Goal: Transaction & Acquisition: Book appointment/travel/reservation

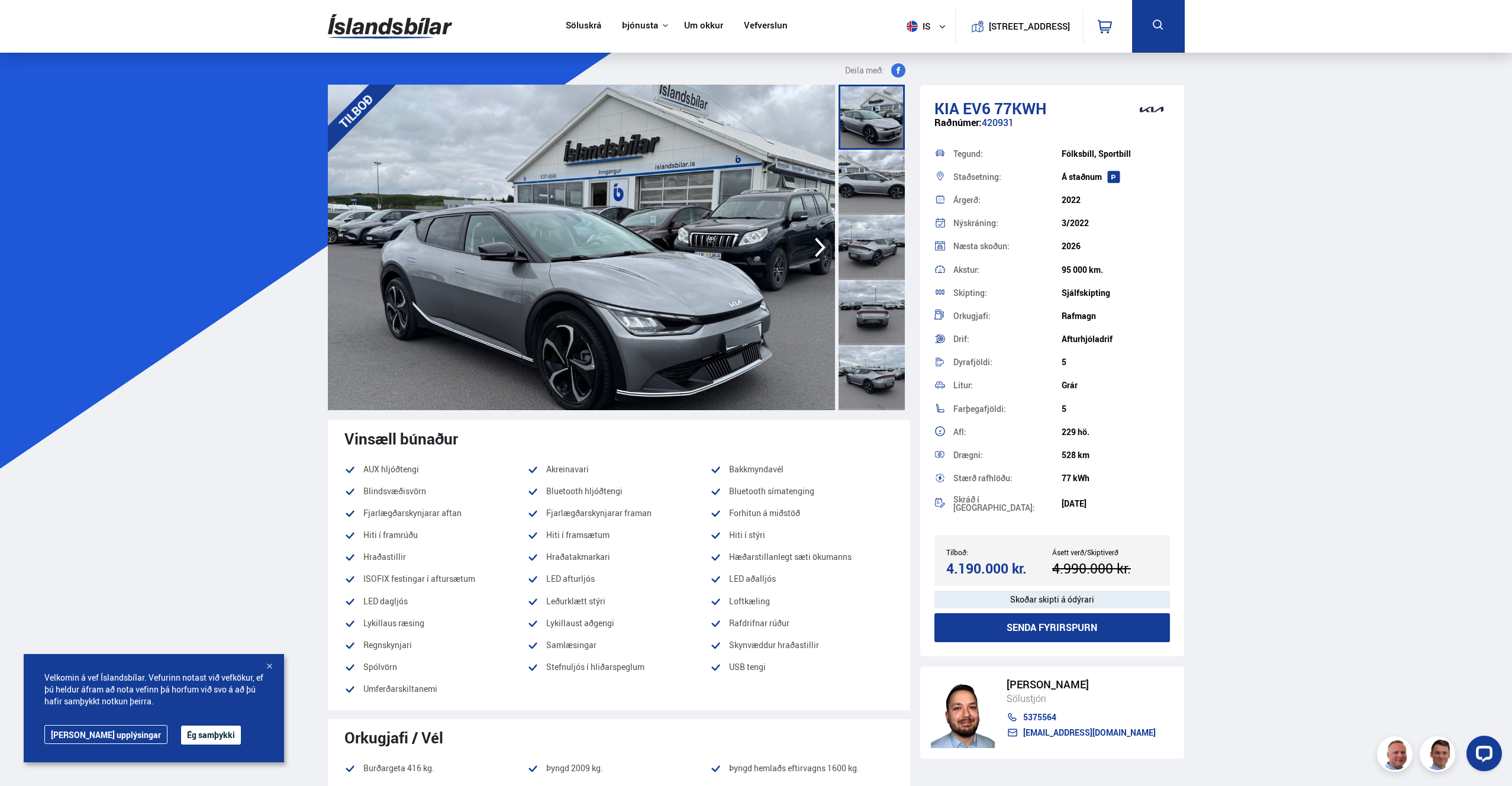
click at [861, 182] on div at bounding box center [872, 182] width 67 height 65
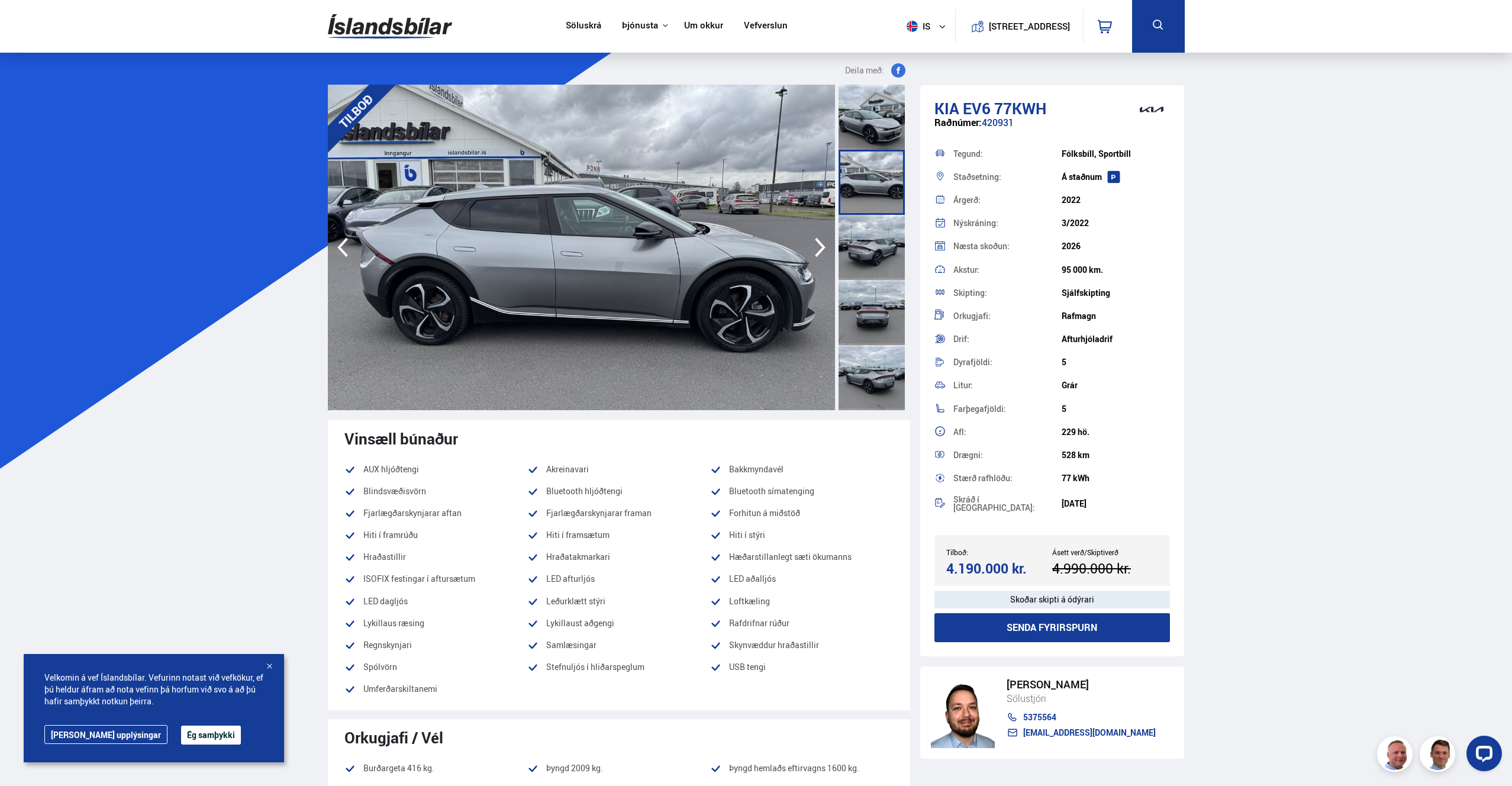
click at [862, 232] on div at bounding box center [872, 247] width 67 height 65
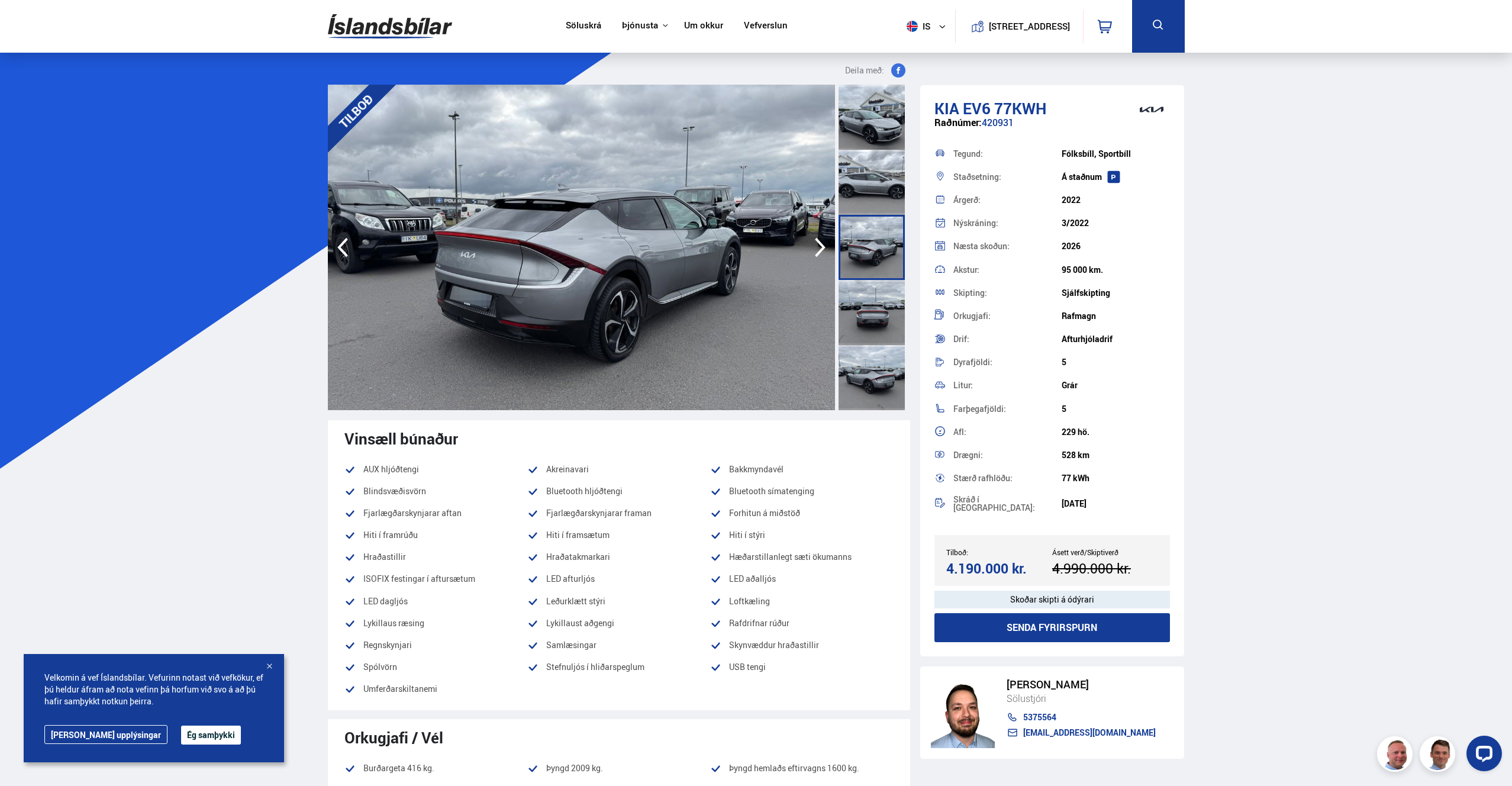
click at [888, 278] on div at bounding box center [872, 247] width 67 height 65
click at [878, 313] on div at bounding box center [872, 312] width 67 height 65
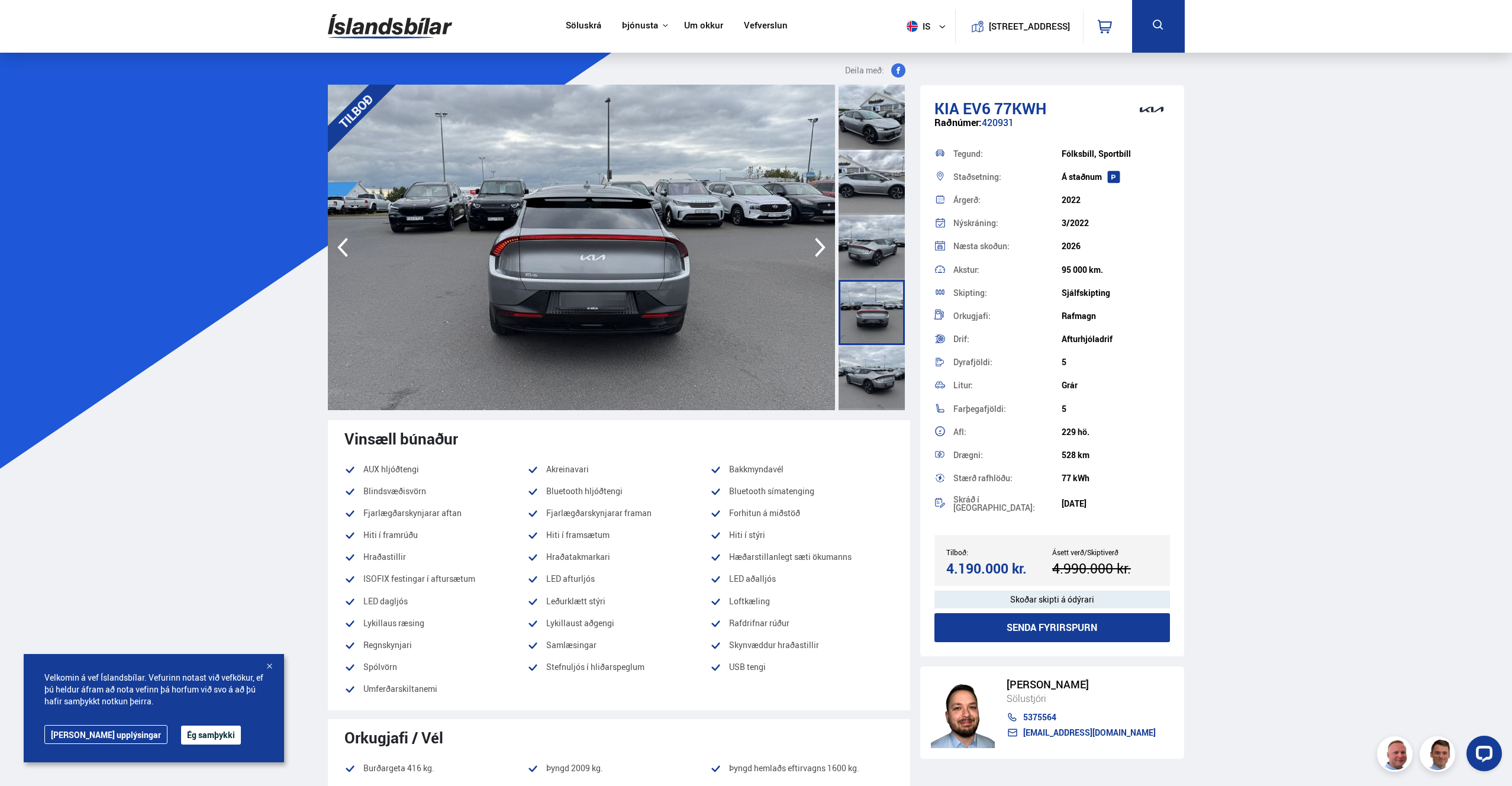
click at [867, 385] on div at bounding box center [872, 378] width 67 height 65
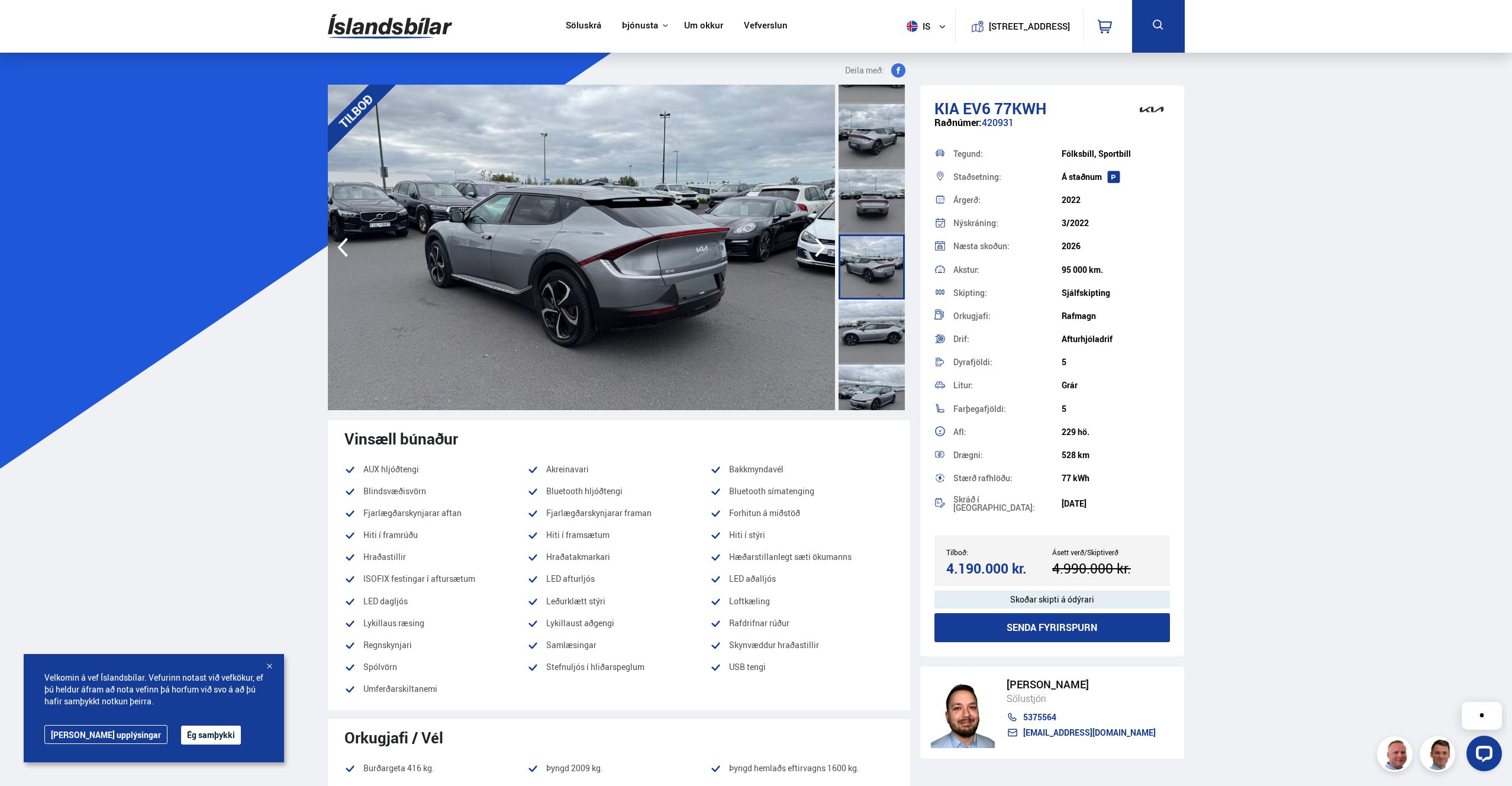
click at [875, 325] on div at bounding box center [872, 332] width 67 height 65
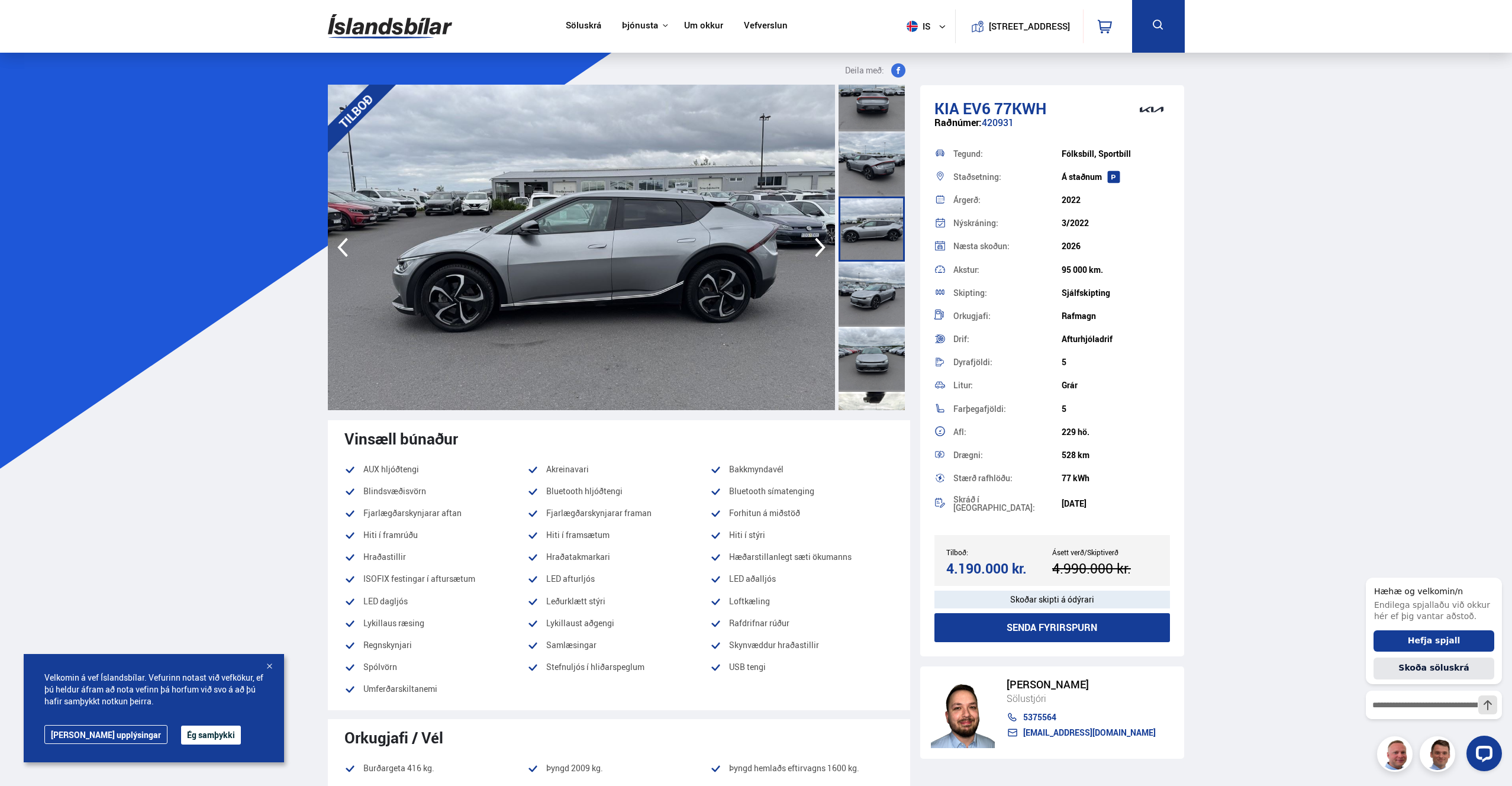
scroll to position [215, 0]
click at [872, 300] on div at bounding box center [872, 292] width 67 height 65
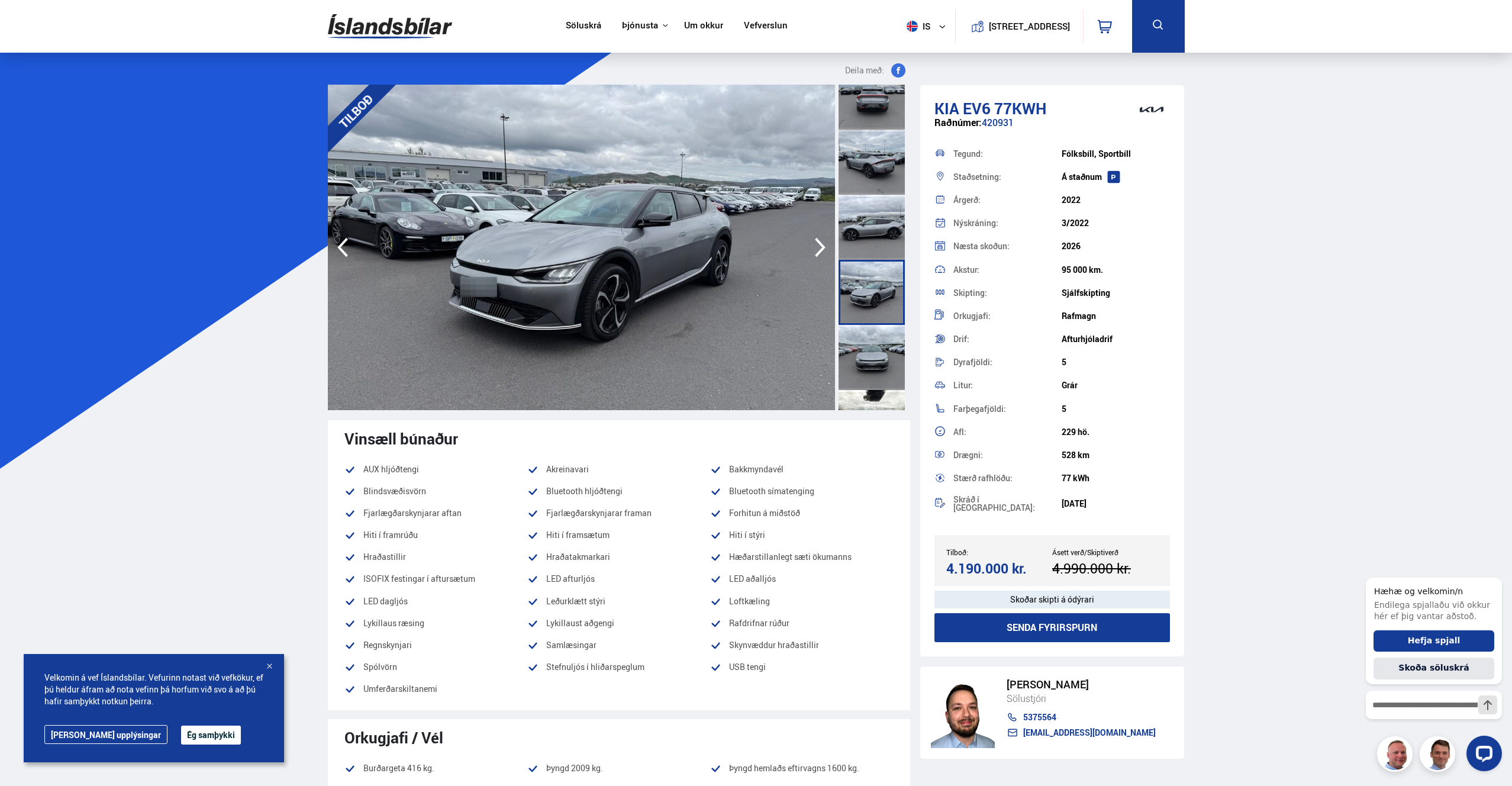
click at [875, 343] on div at bounding box center [872, 358] width 67 height 65
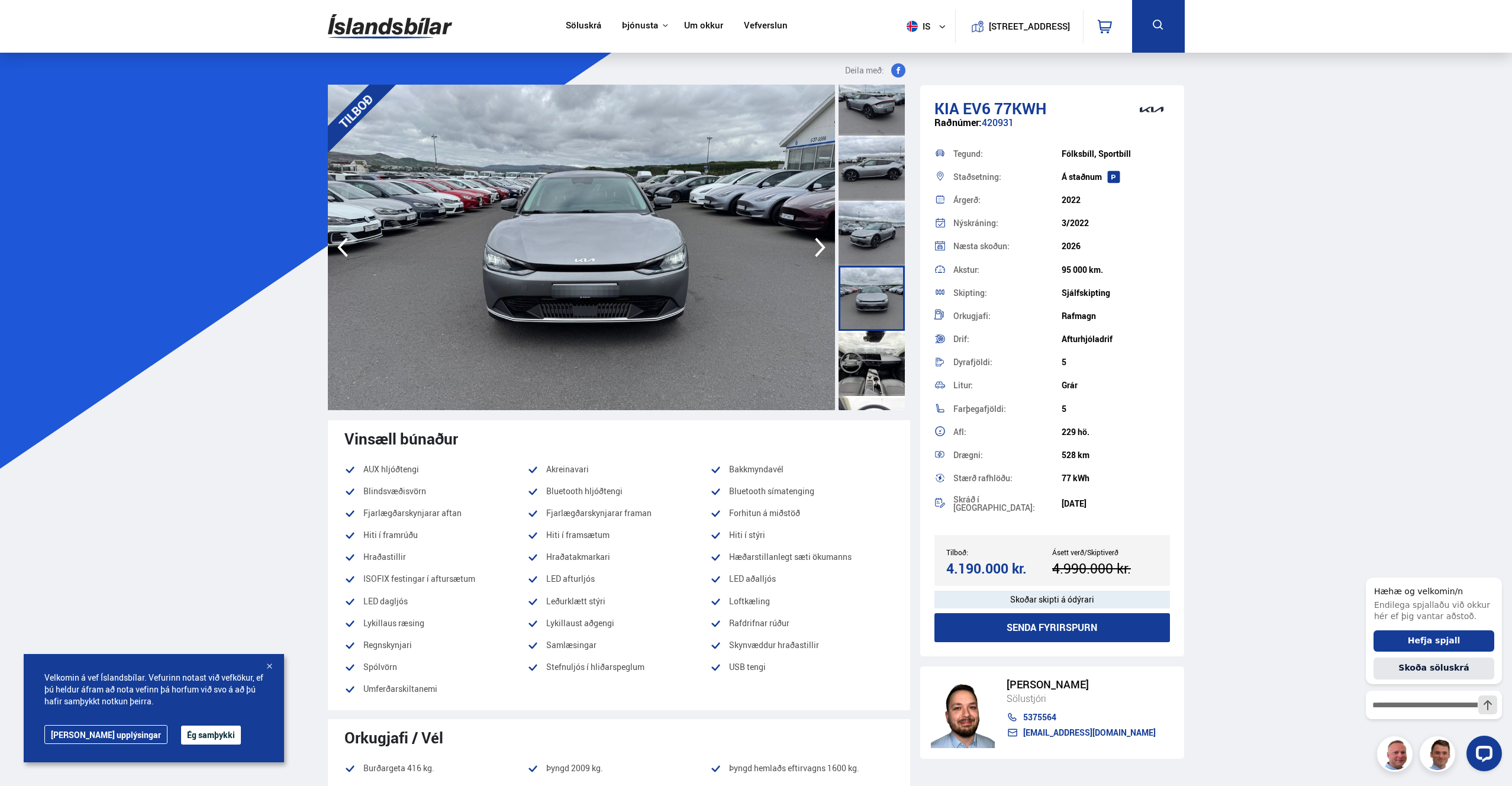
scroll to position [307, 0]
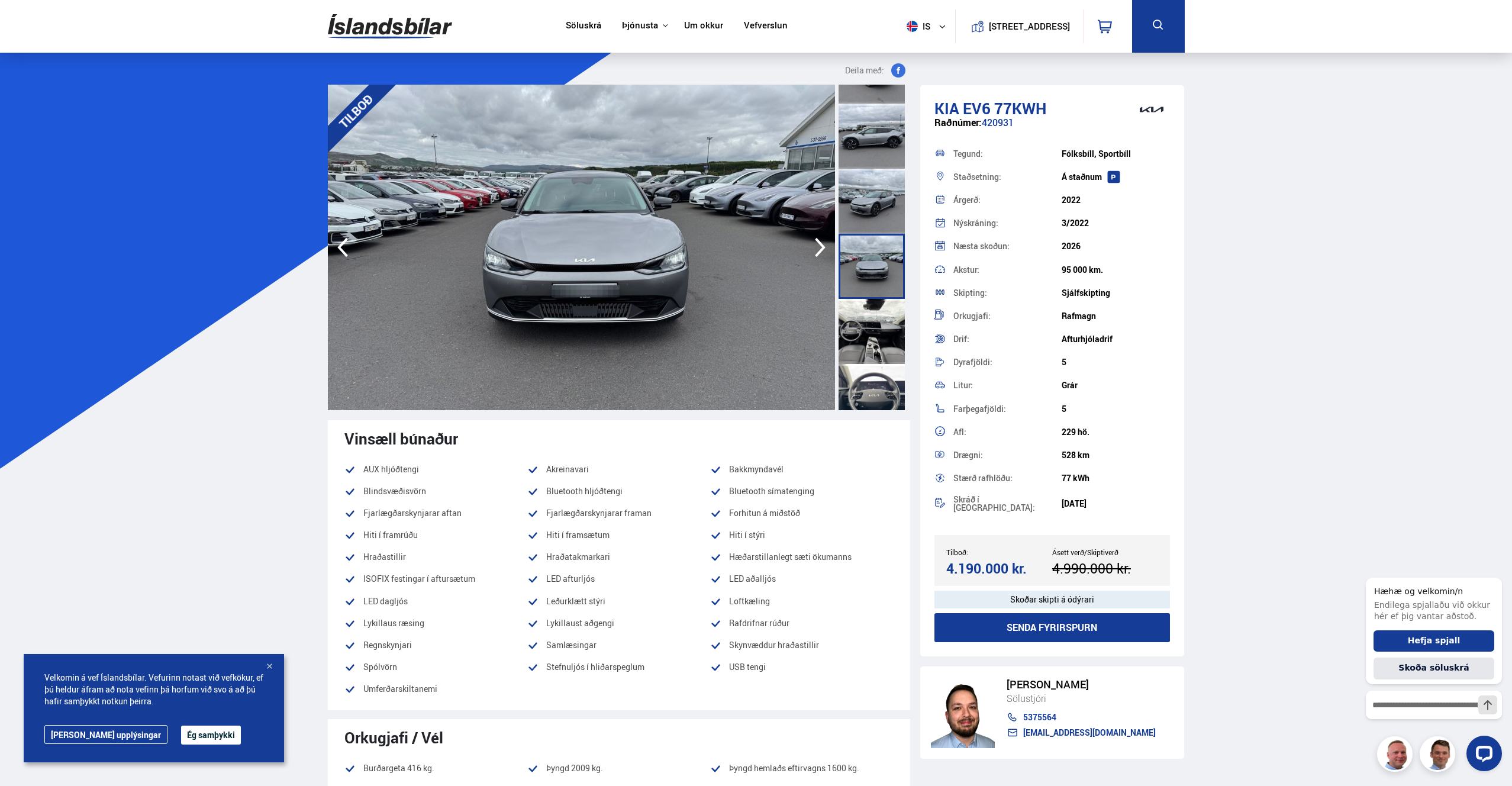
click at [872, 346] on div at bounding box center [872, 331] width 67 height 65
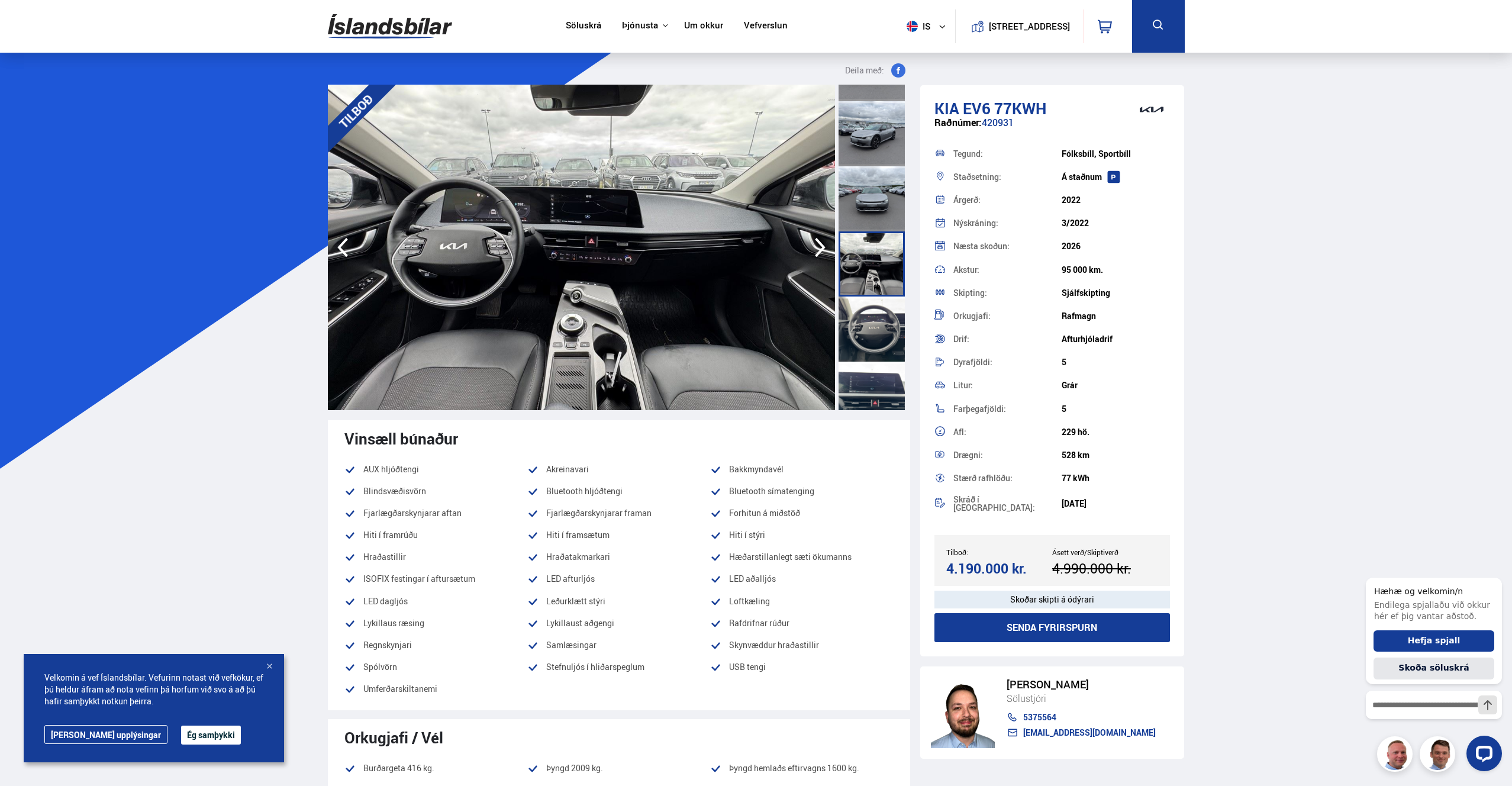
scroll to position [372, 0]
click at [874, 333] on div at bounding box center [872, 331] width 67 height 65
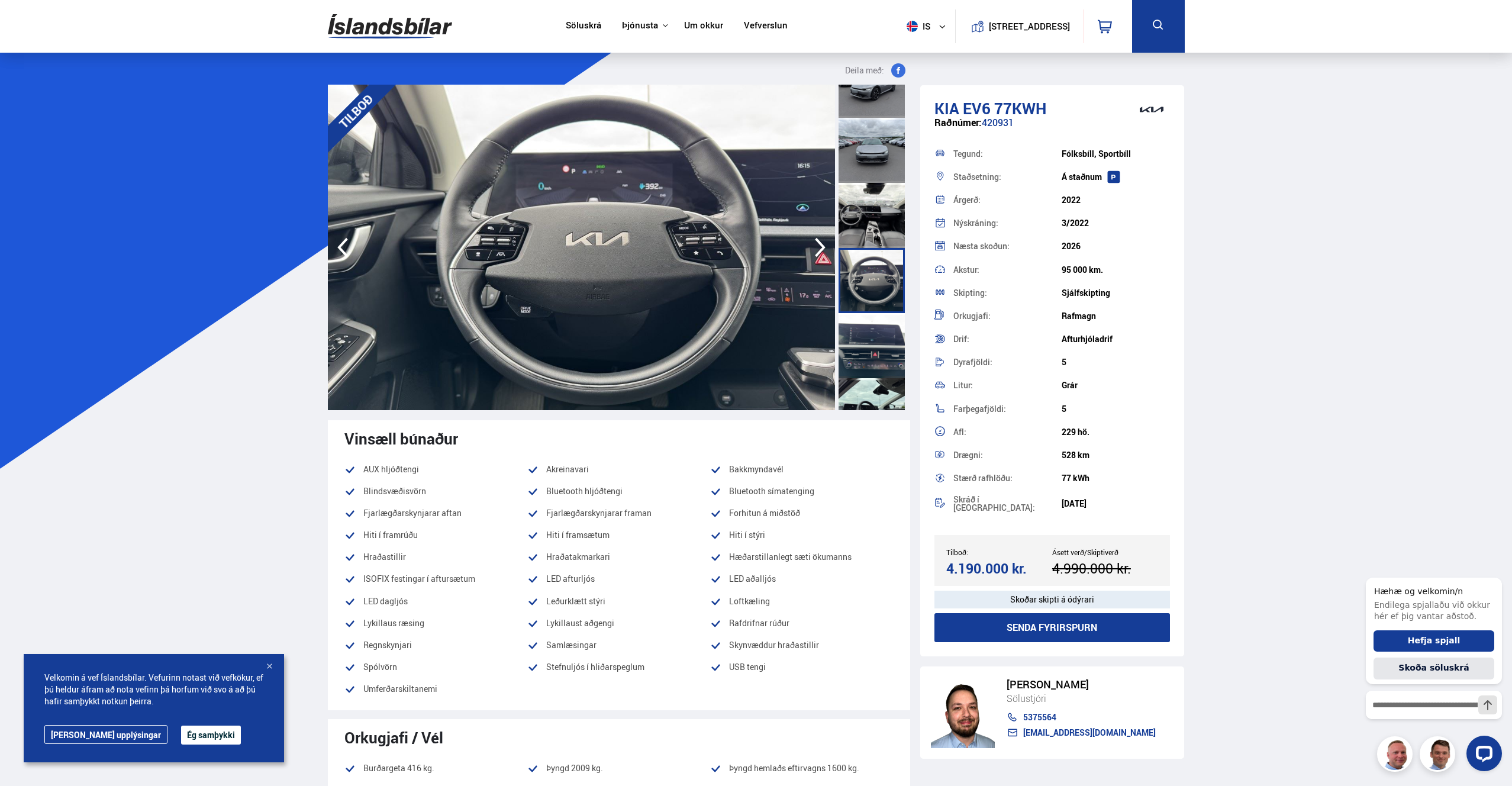
click at [874, 333] on div at bounding box center [872, 345] width 67 height 65
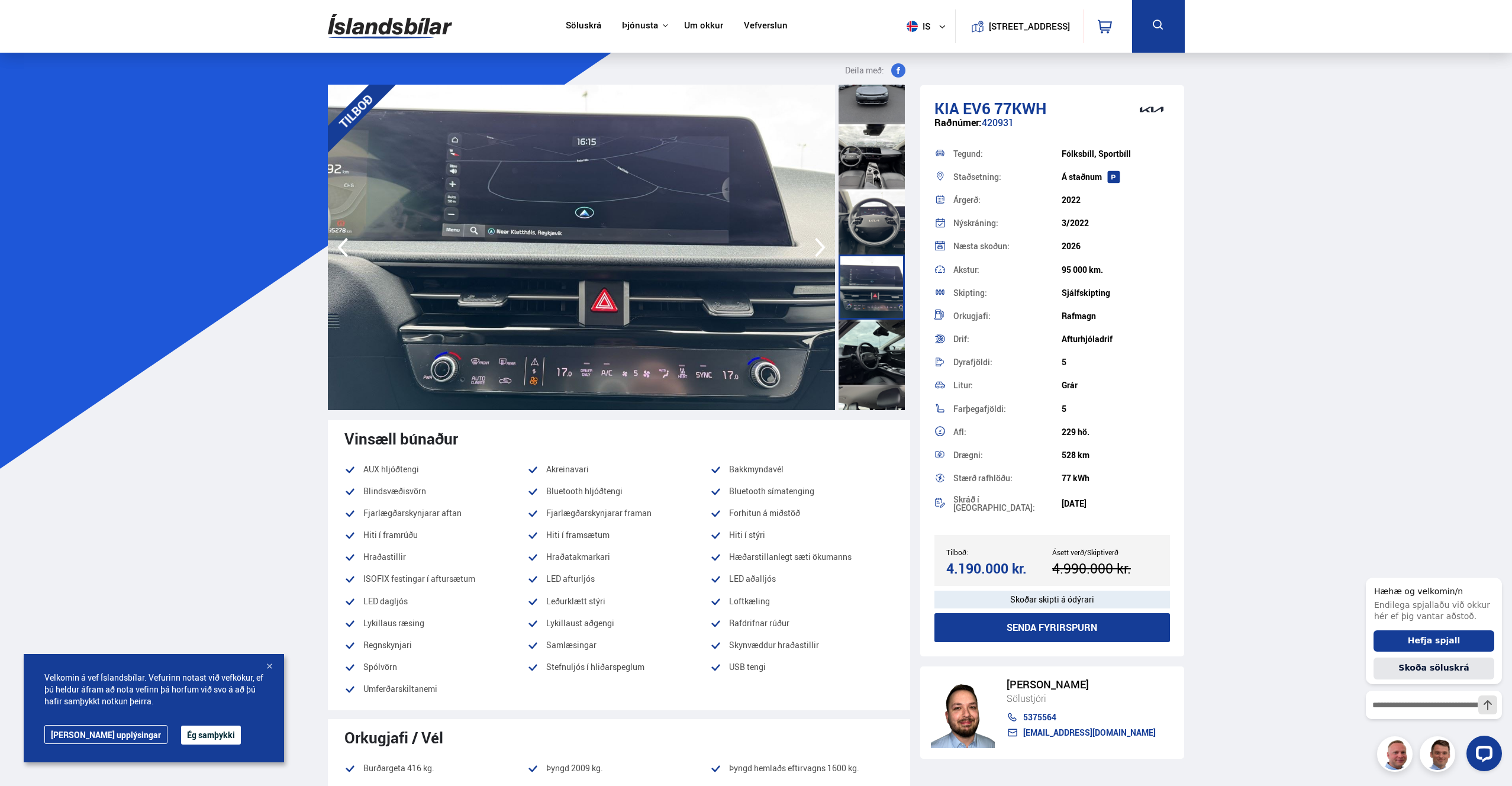
scroll to position [511, 0]
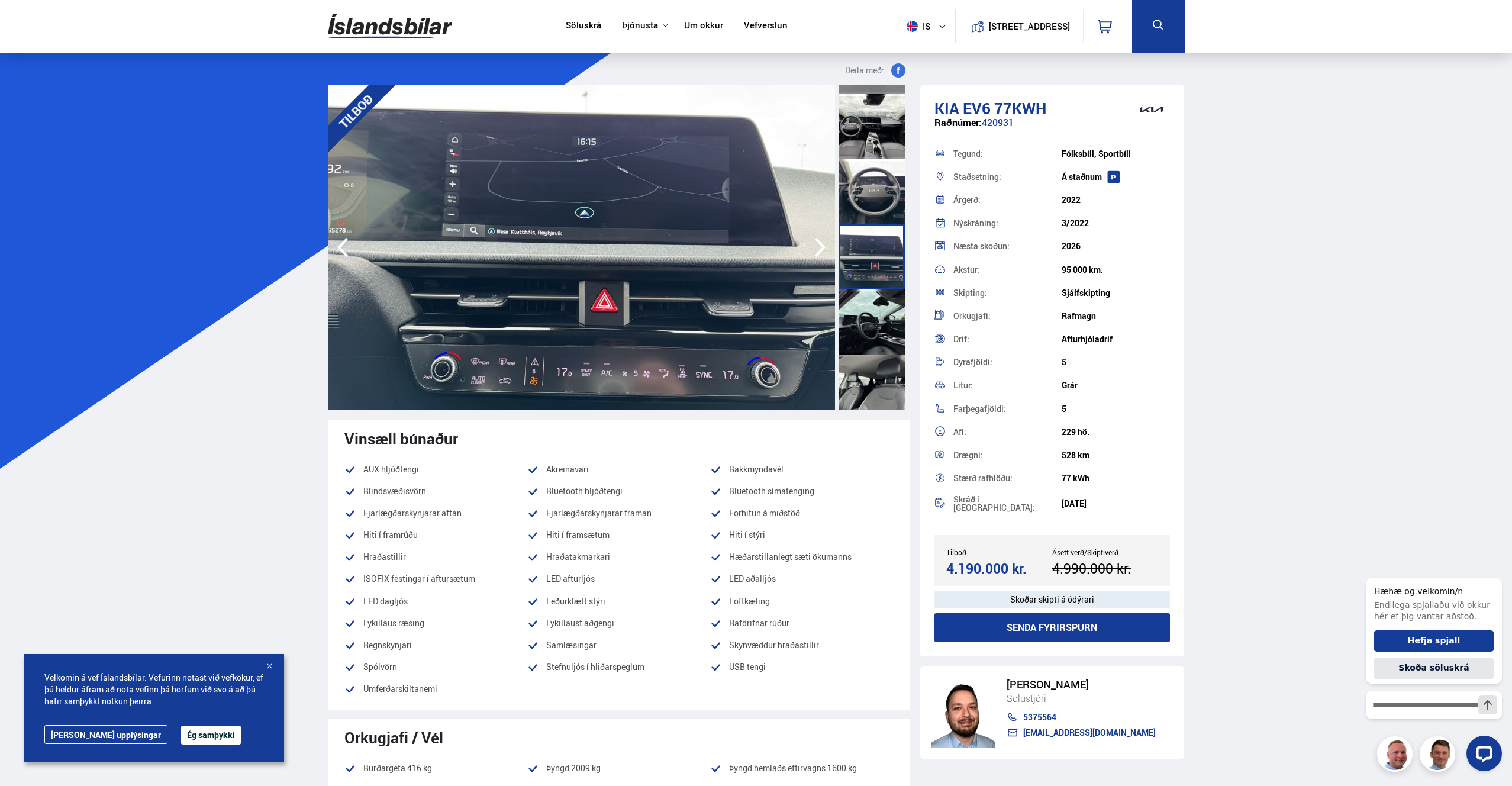
click at [874, 333] on div at bounding box center [872, 322] width 67 height 65
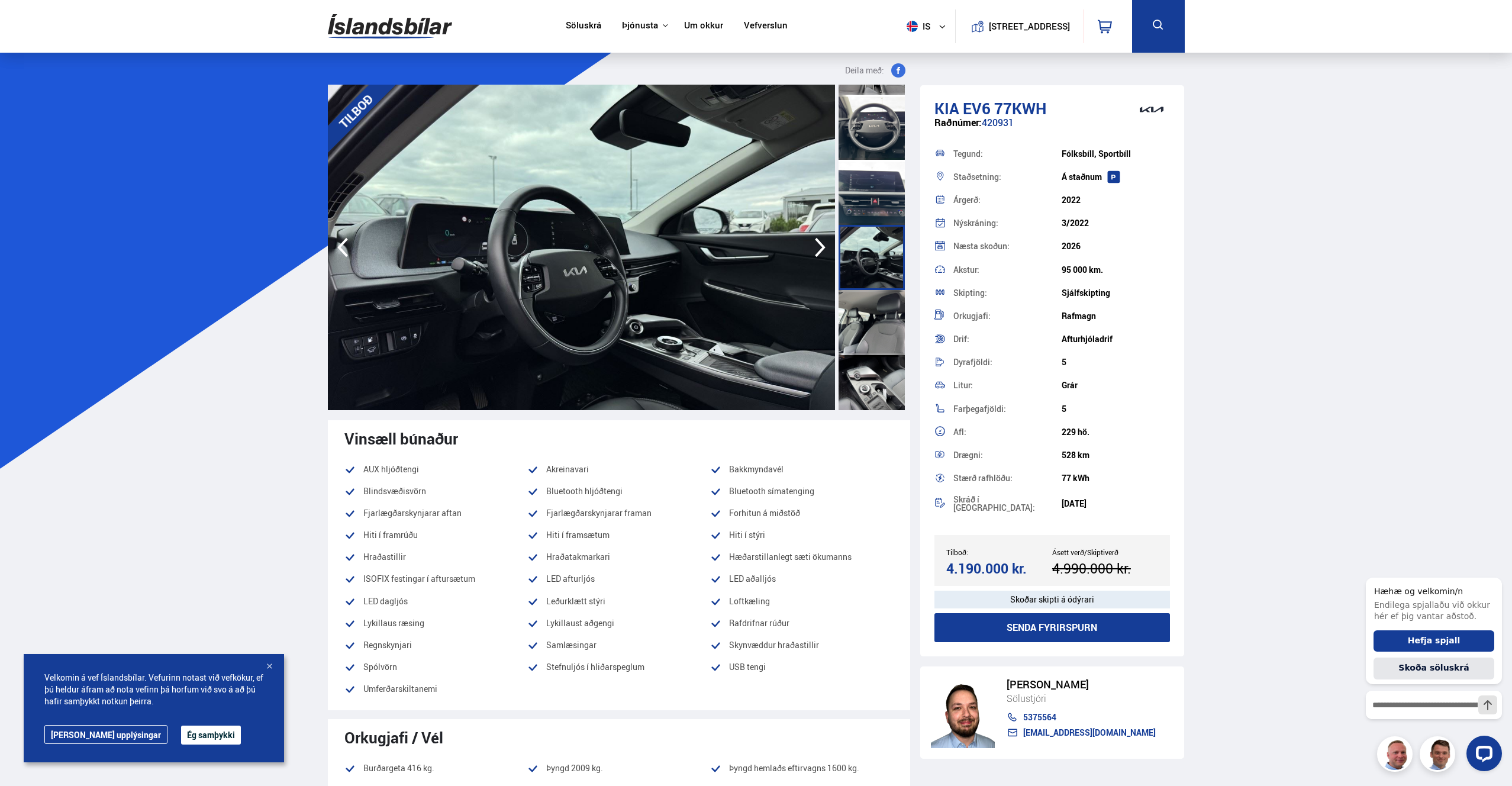
scroll to position [596, 0]
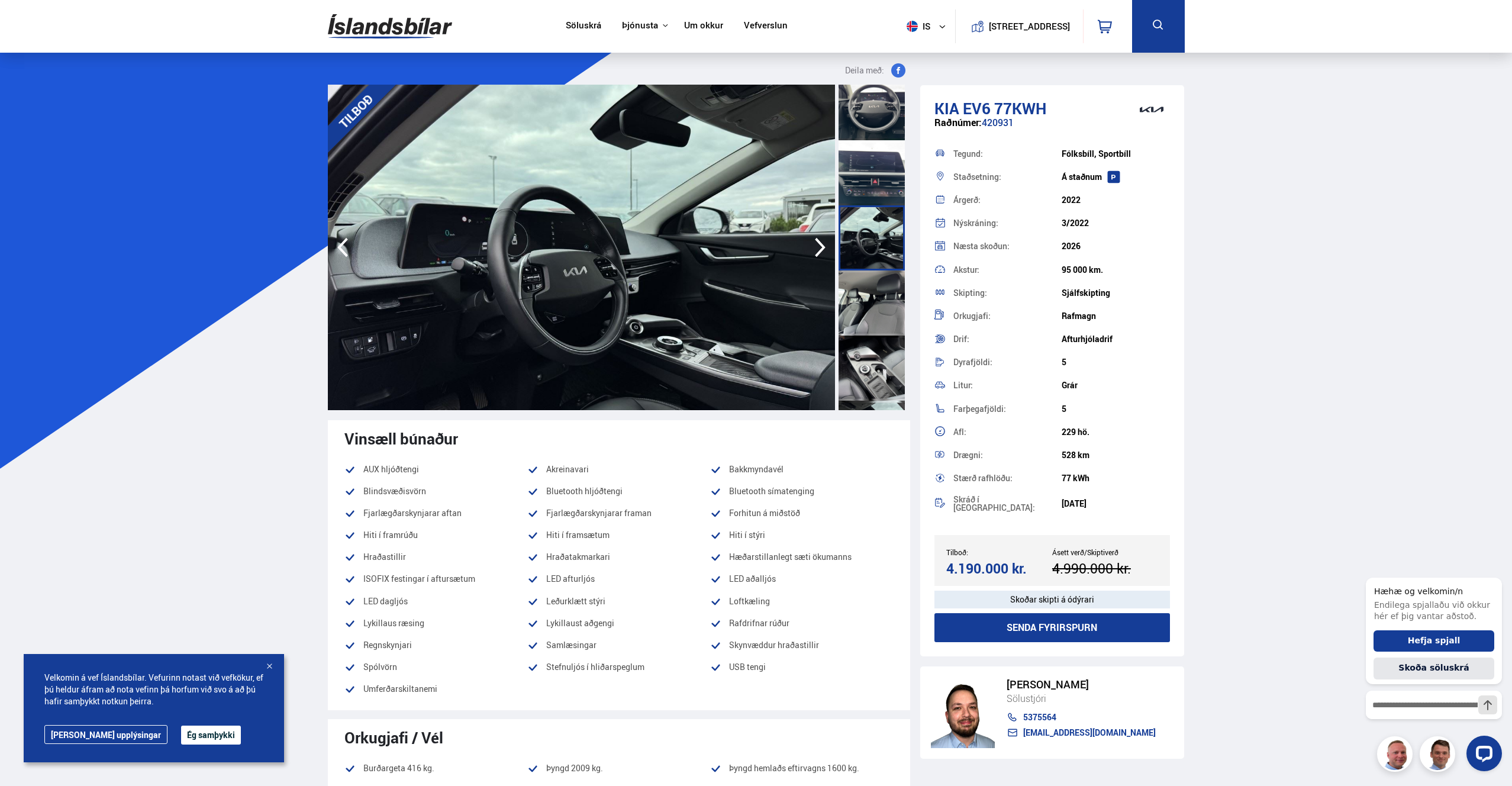
click at [874, 333] on div at bounding box center [872, 303] width 67 height 65
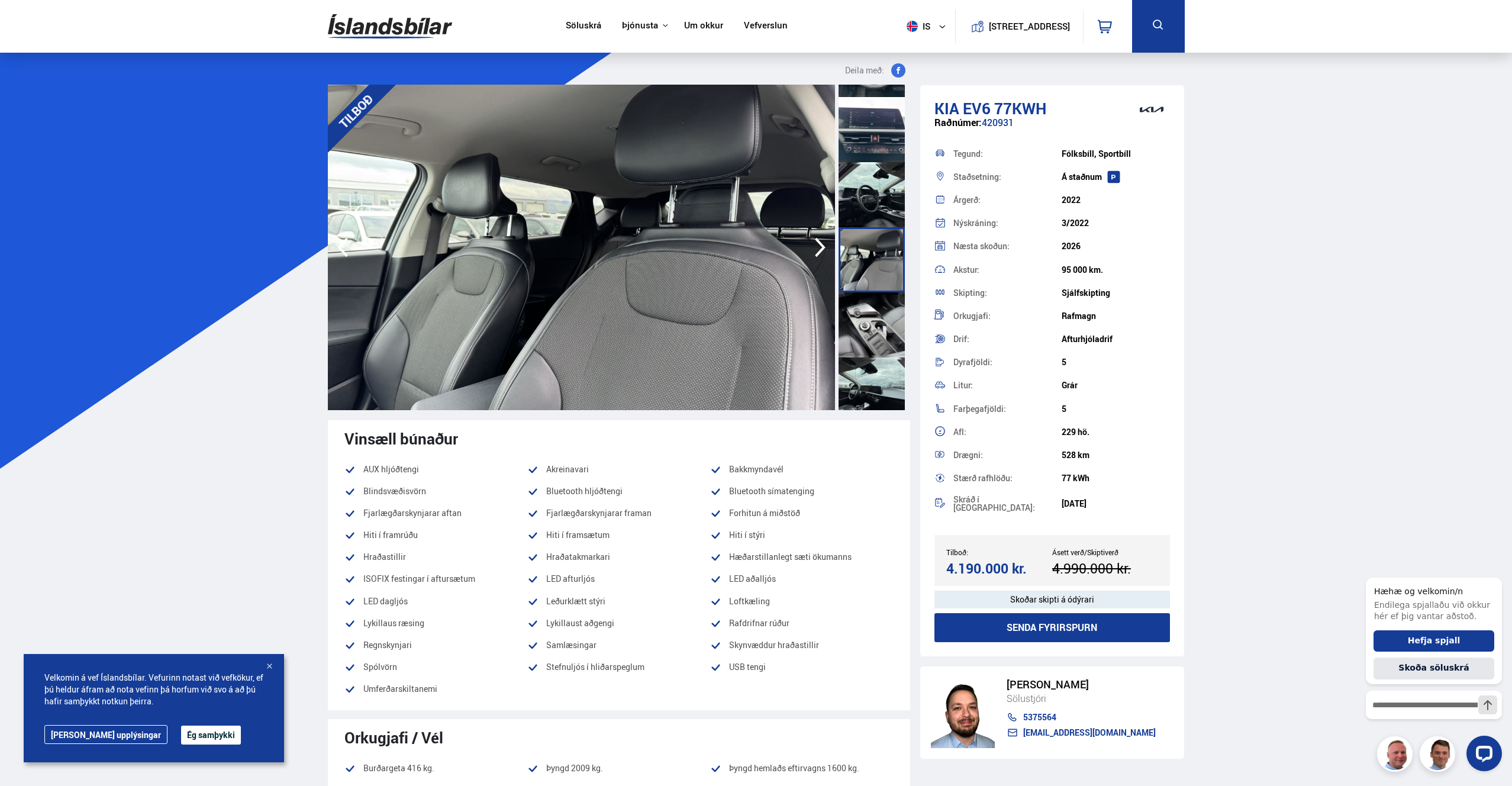
click at [874, 333] on div at bounding box center [872, 324] width 67 height 65
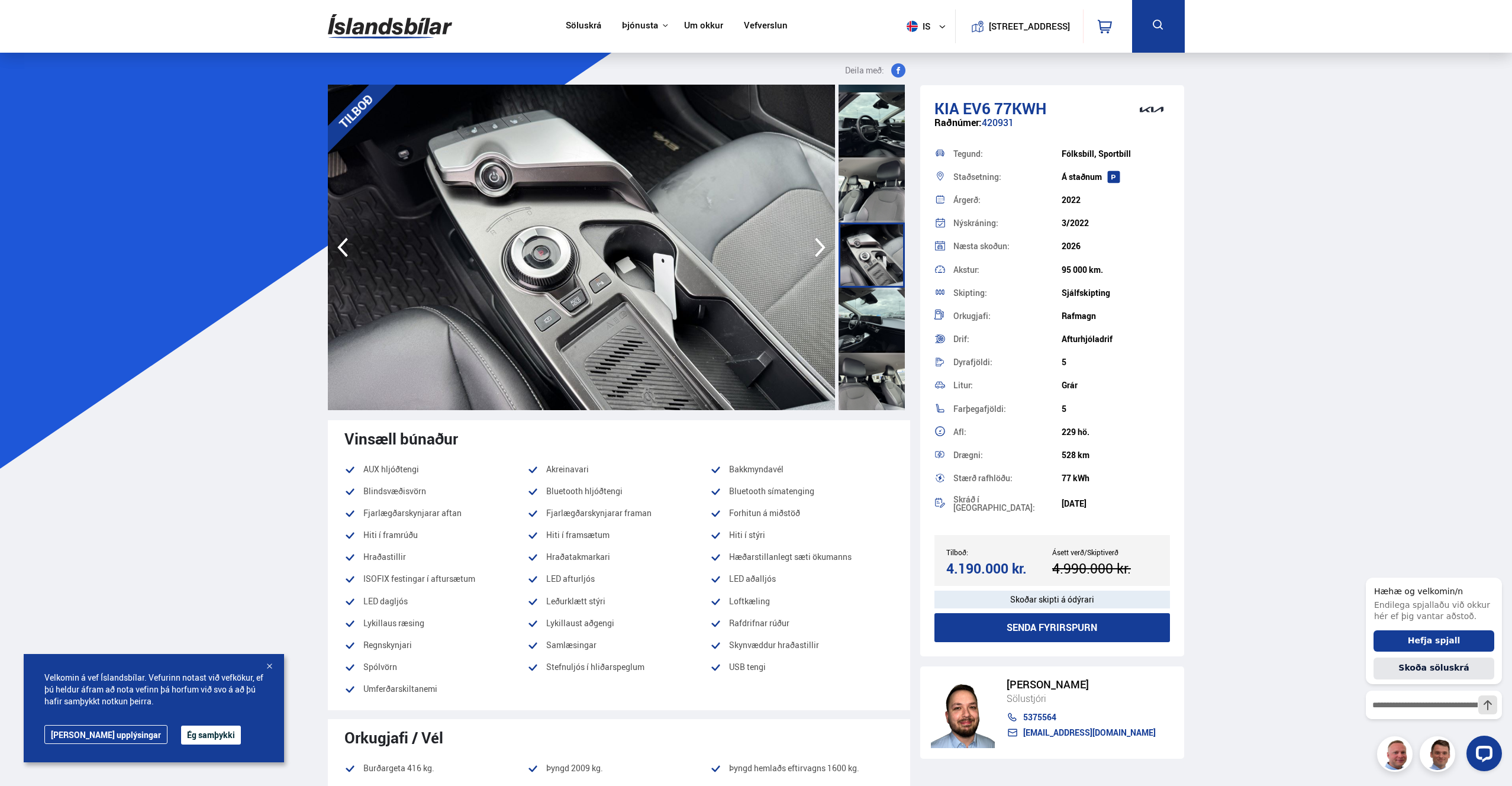
scroll to position [728, 0]
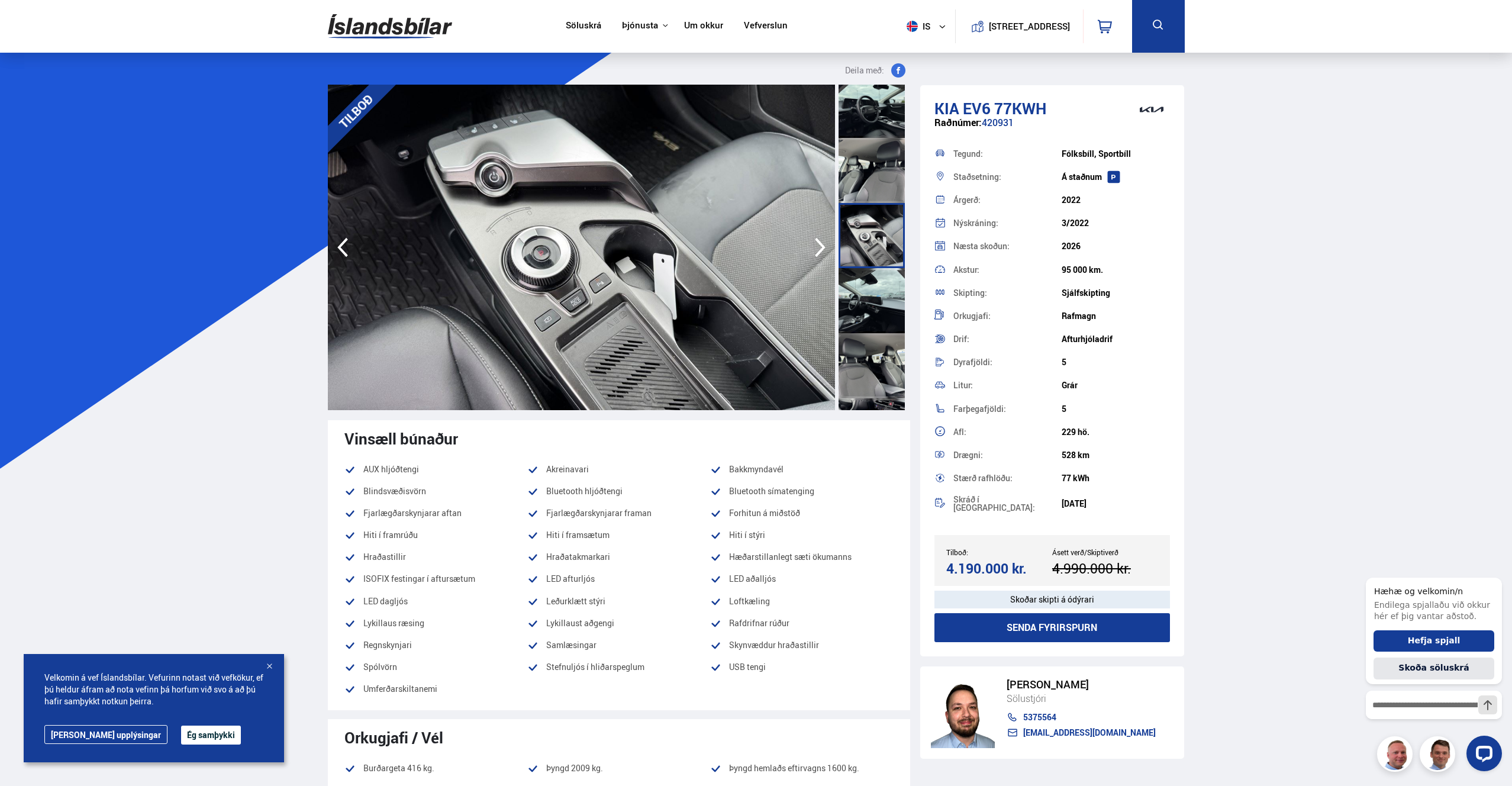
click at [874, 333] on div at bounding box center [872, 366] width 67 height 65
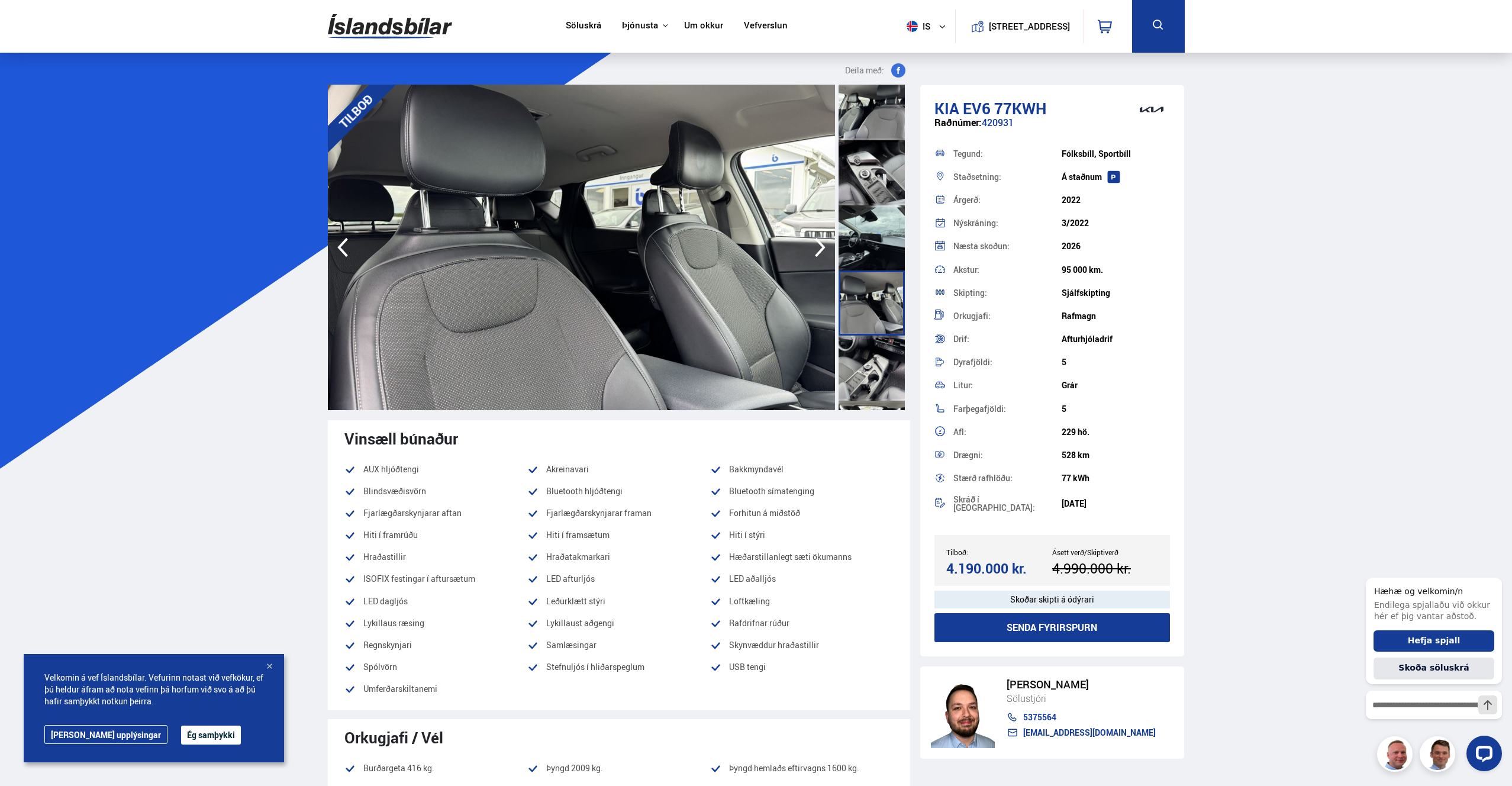
click at [874, 333] on div at bounding box center [872, 303] width 67 height 65
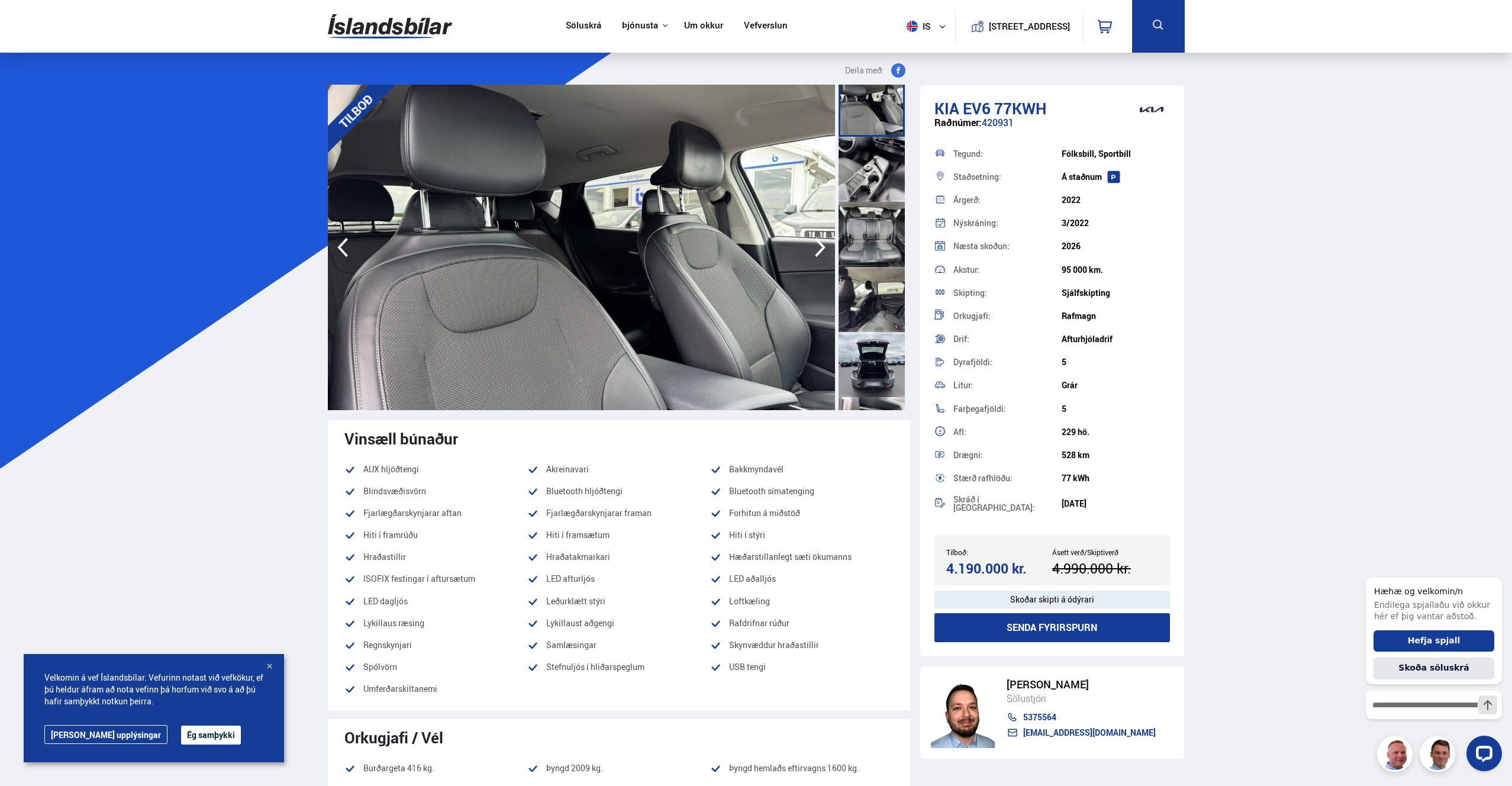
scroll to position [993, 0]
click at [872, 317] on div at bounding box center [872, 296] width 67 height 65
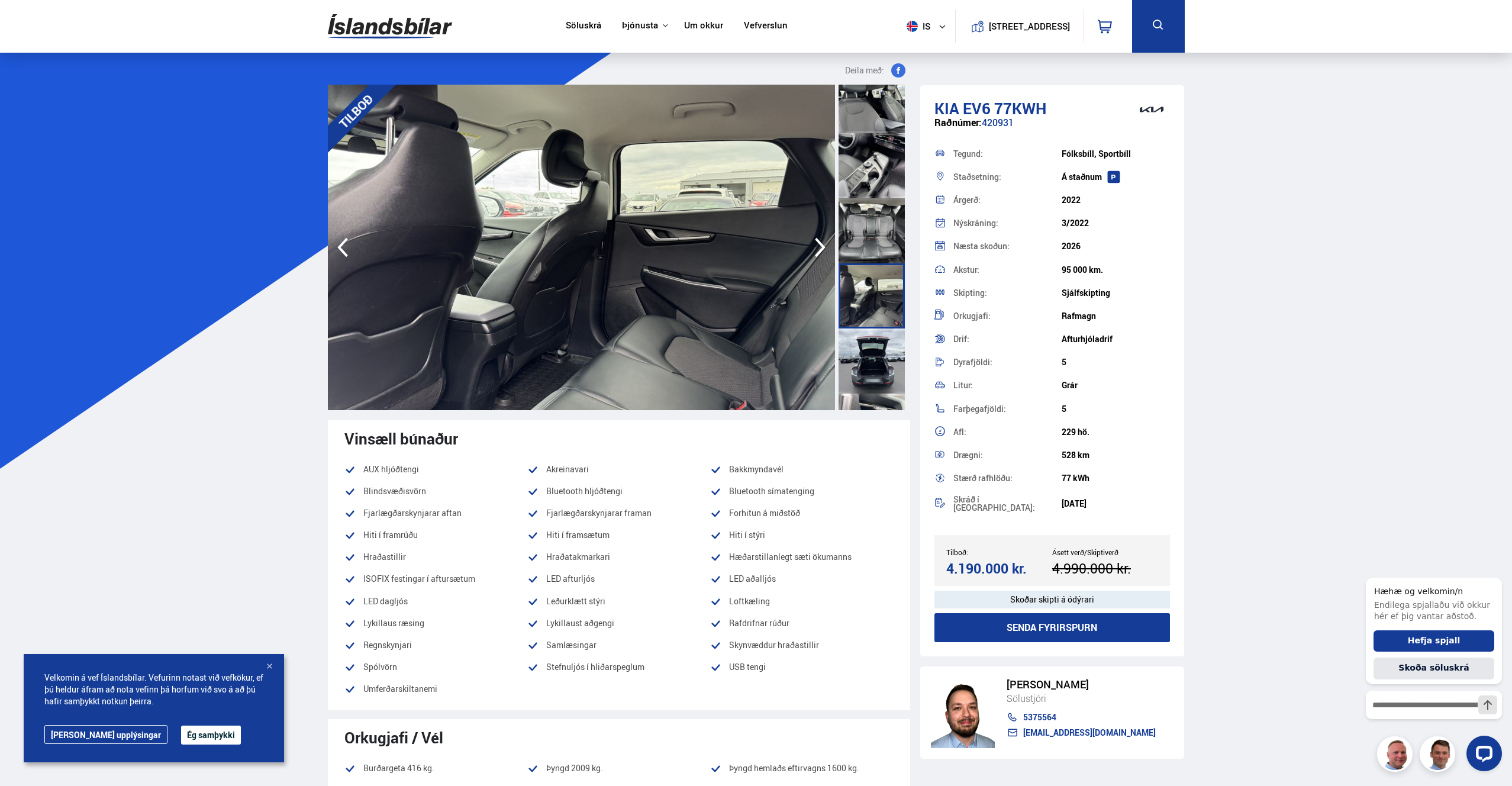
click at [874, 358] on div at bounding box center [872, 361] width 67 height 65
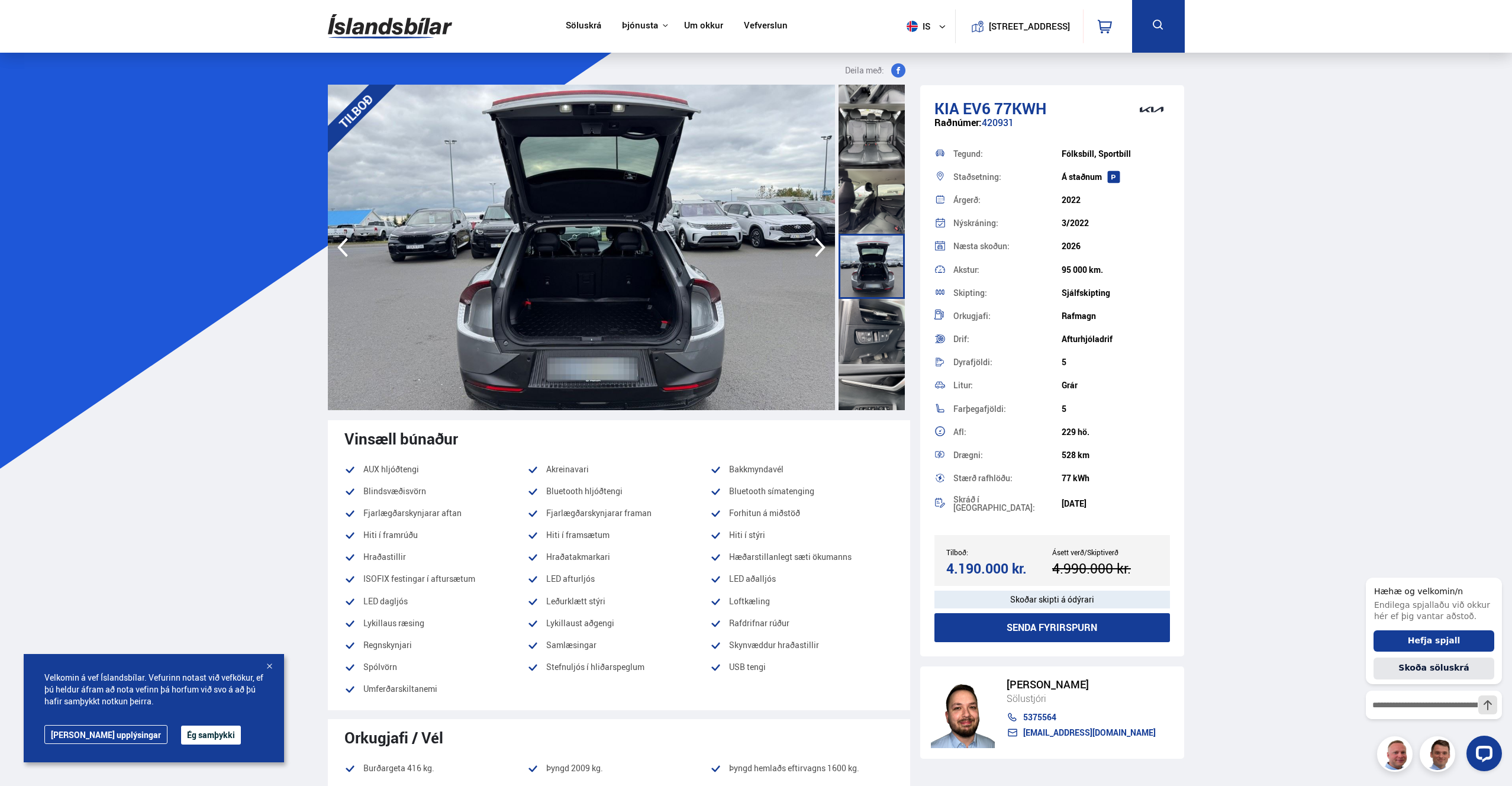
scroll to position [1086, 0]
click at [873, 345] on div at bounding box center [872, 333] width 67 height 65
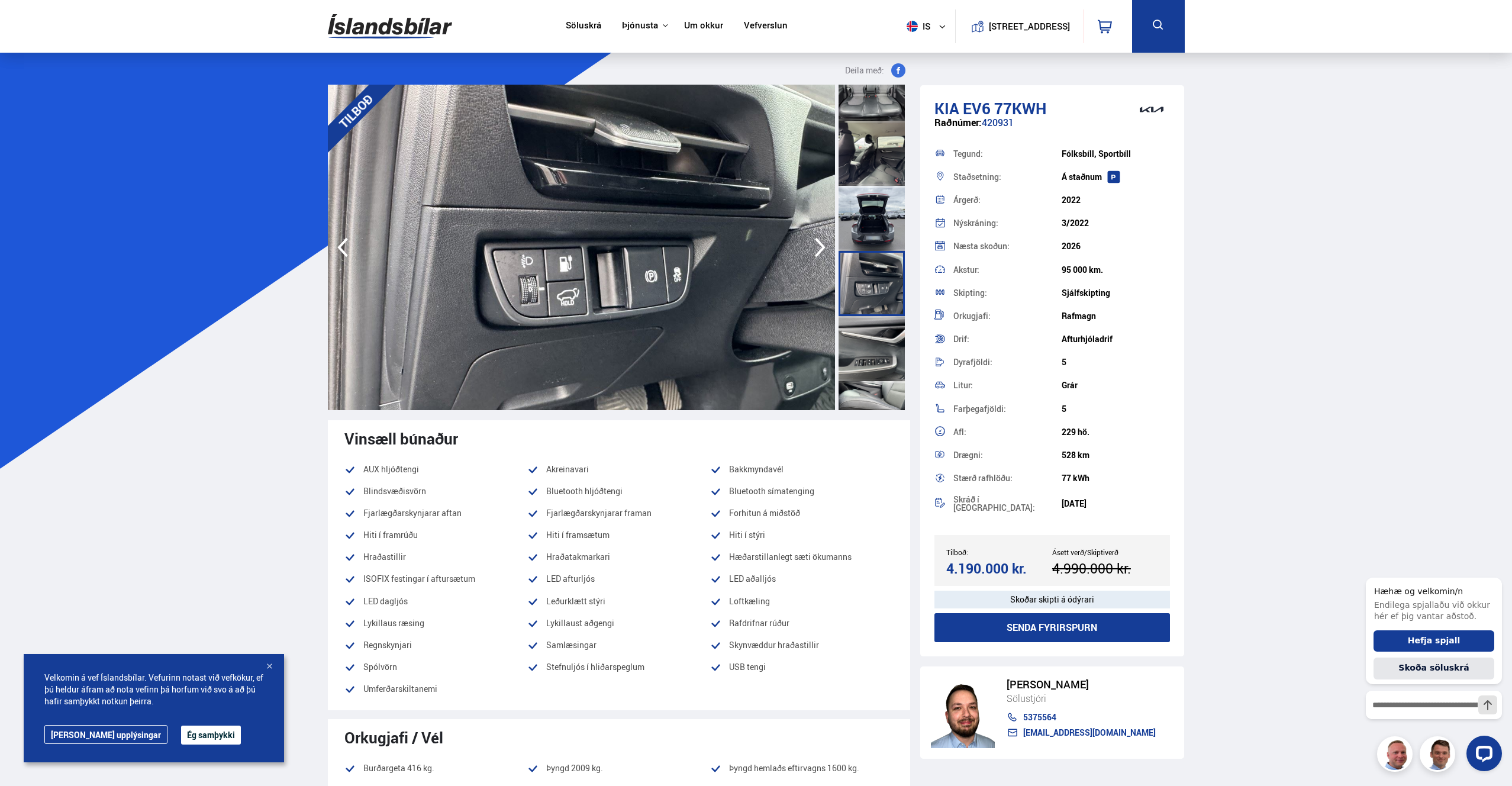
scroll to position [1136, 0]
click at [878, 352] on div at bounding box center [872, 348] width 67 height 65
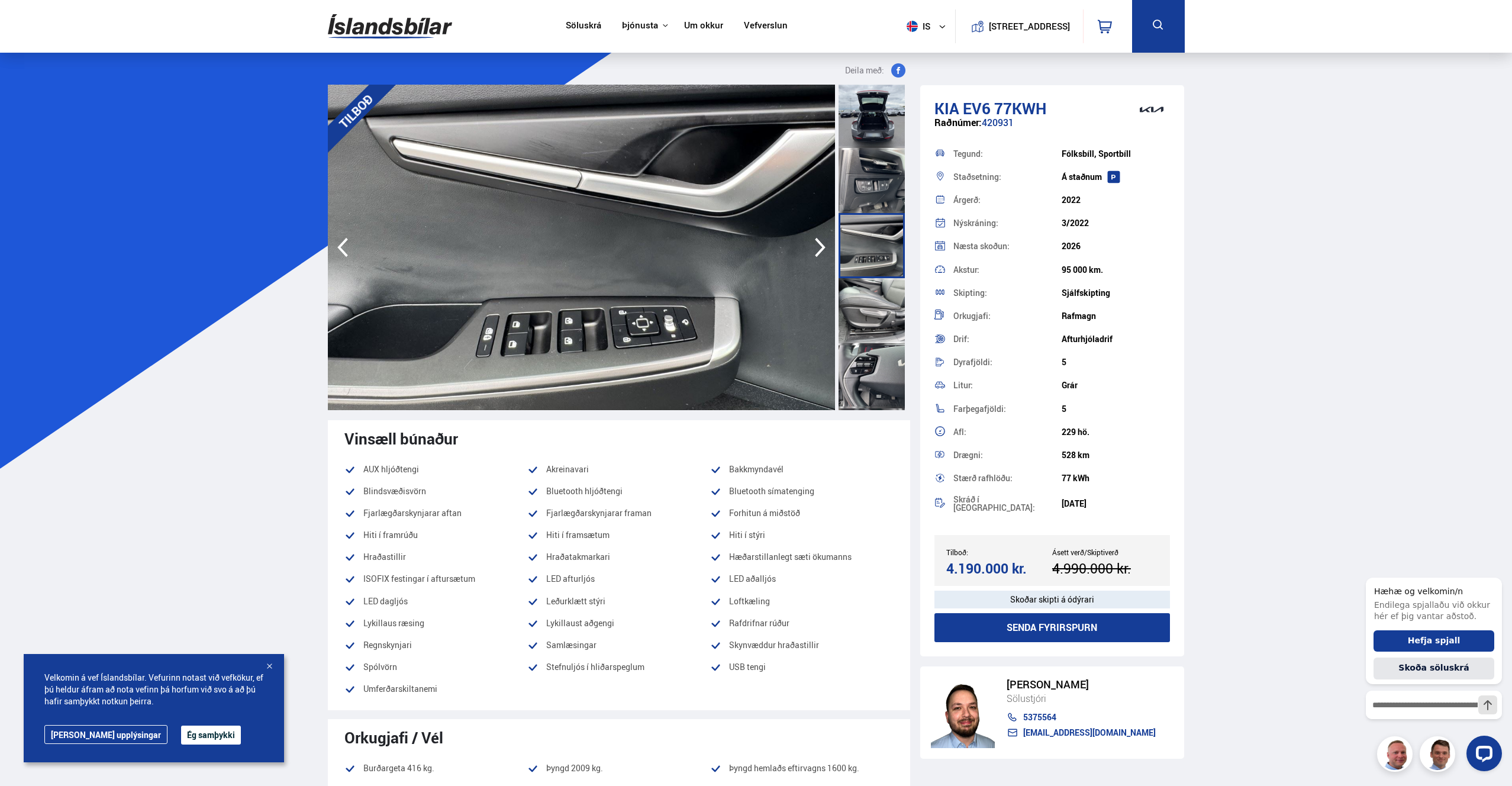
scroll to position [1230, 0]
click at [880, 345] on div at bounding box center [872, 318] width 67 height 65
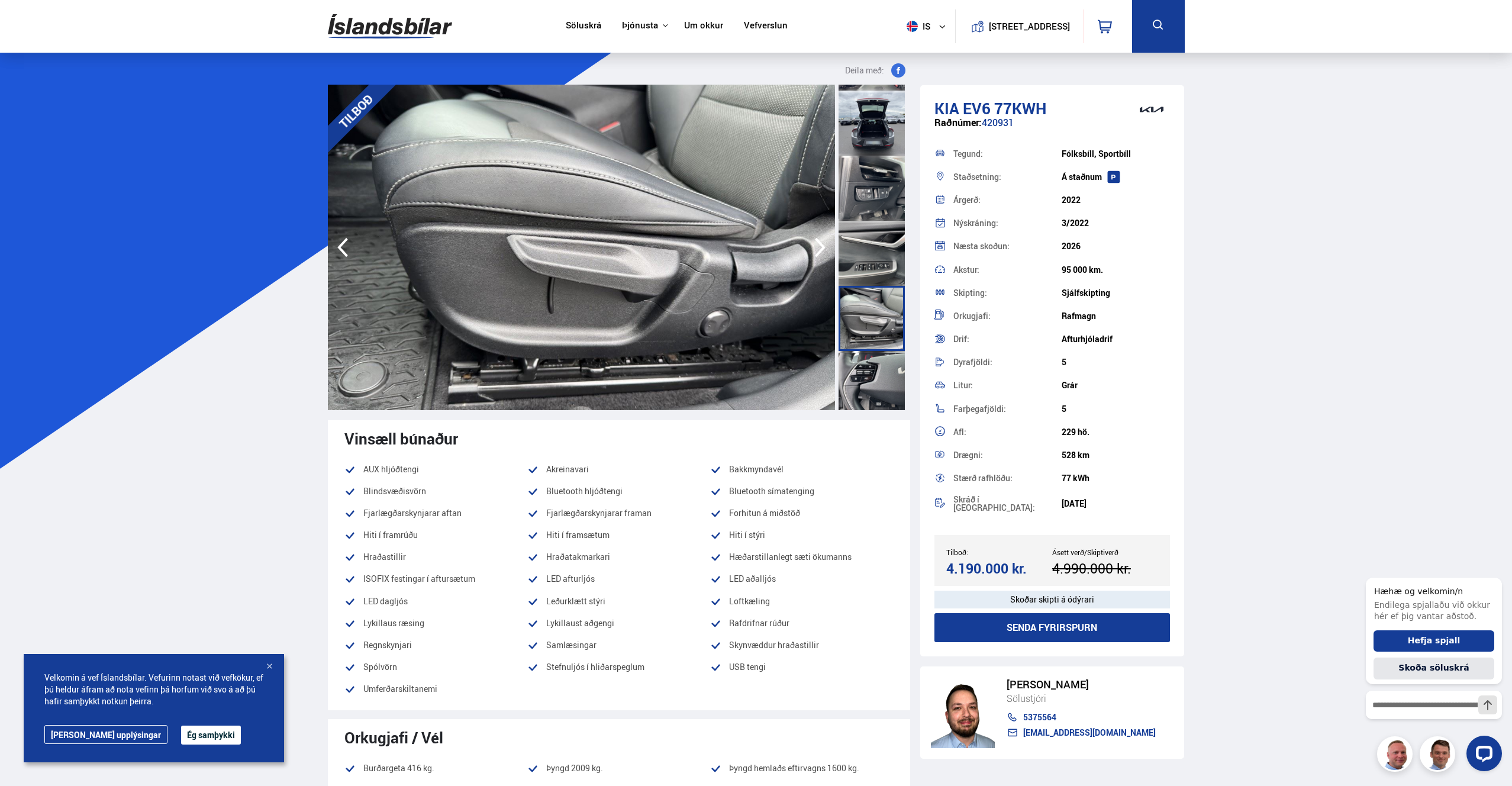
click at [872, 328] on div at bounding box center [872, 318] width 67 height 65
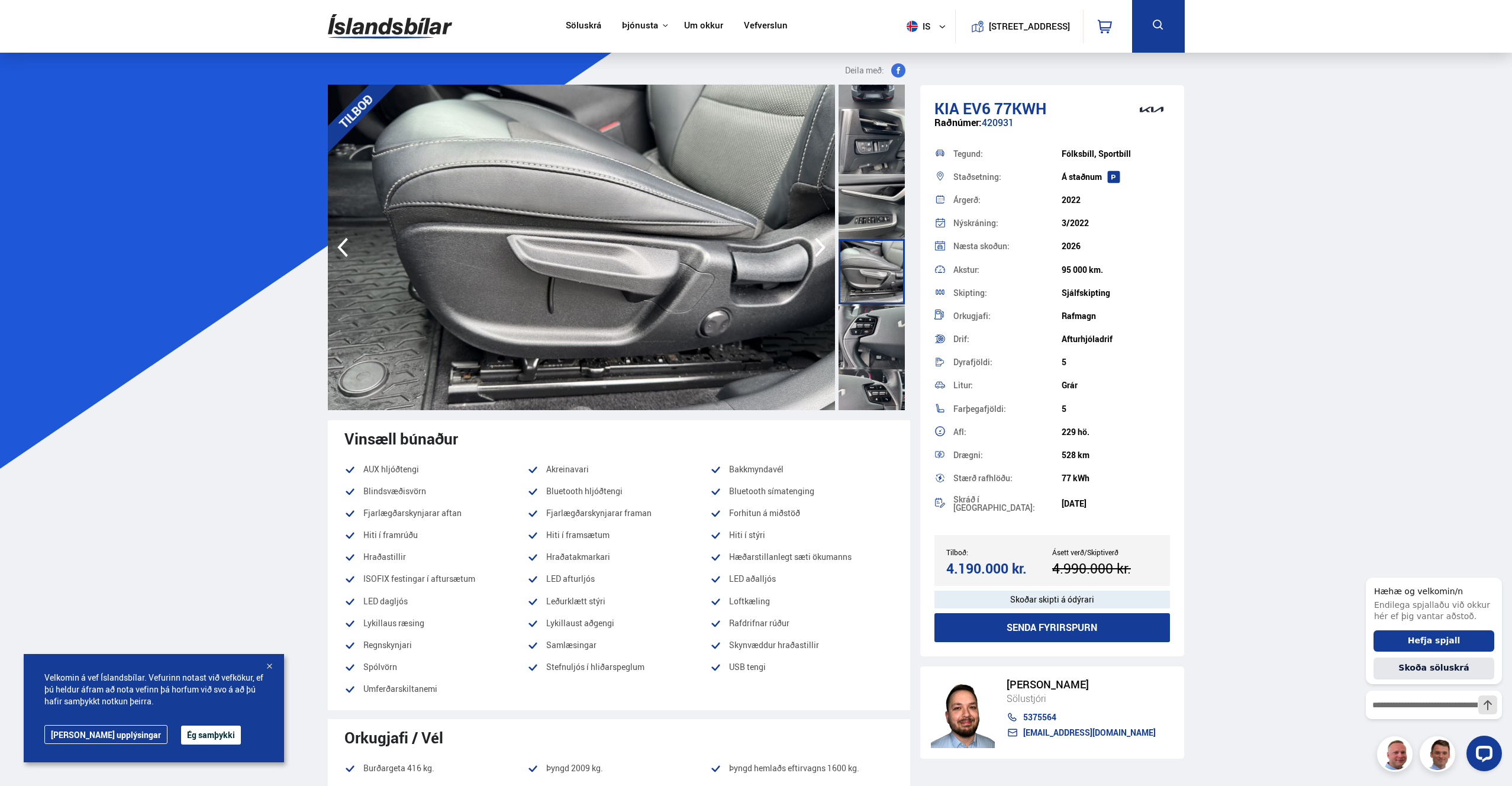
click at [872, 340] on div at bounding box center [872, 337] width 67 height 65
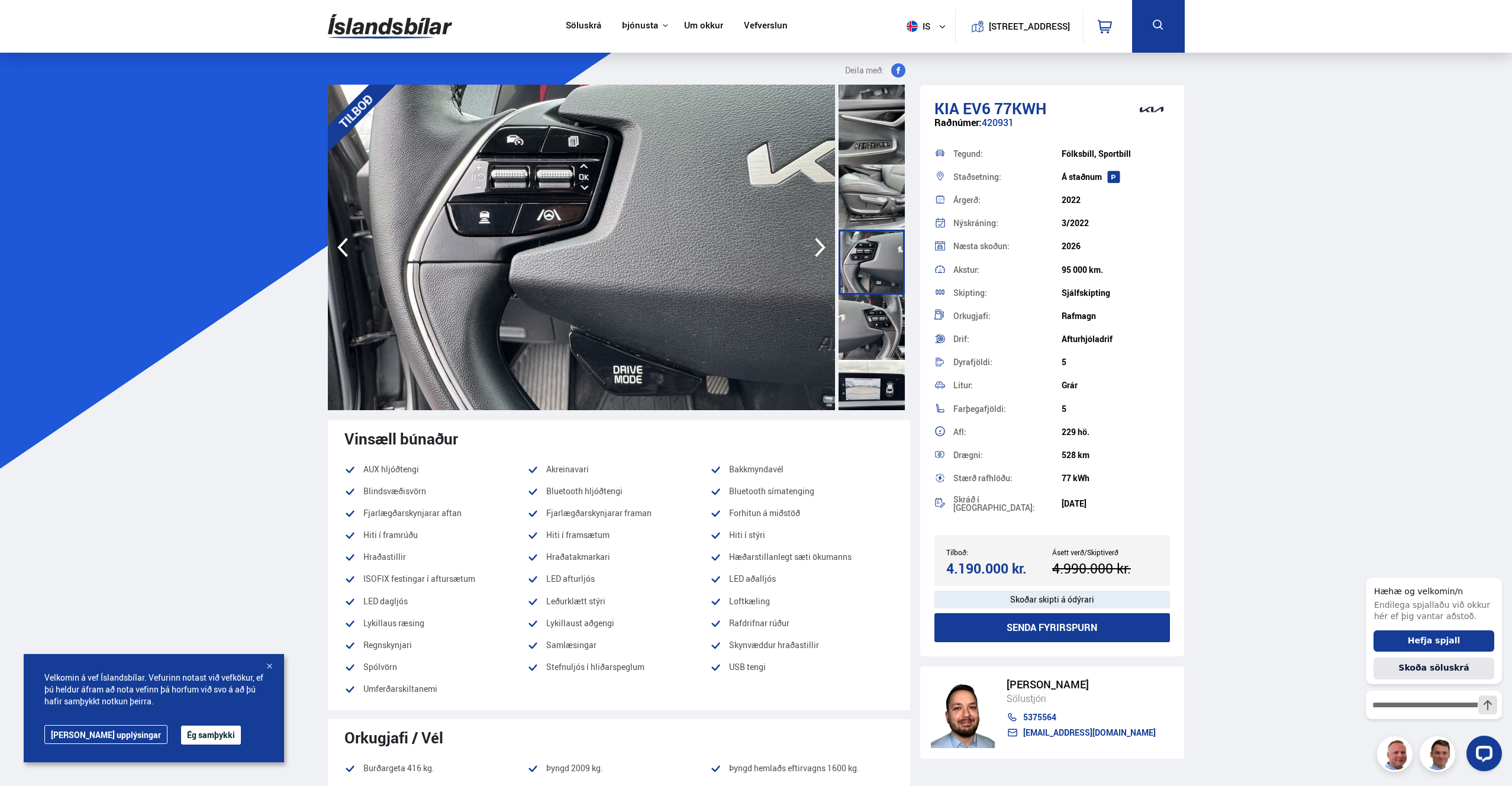
click at [872, 340] on div at bounding box center [872, 328] width 67 height 65
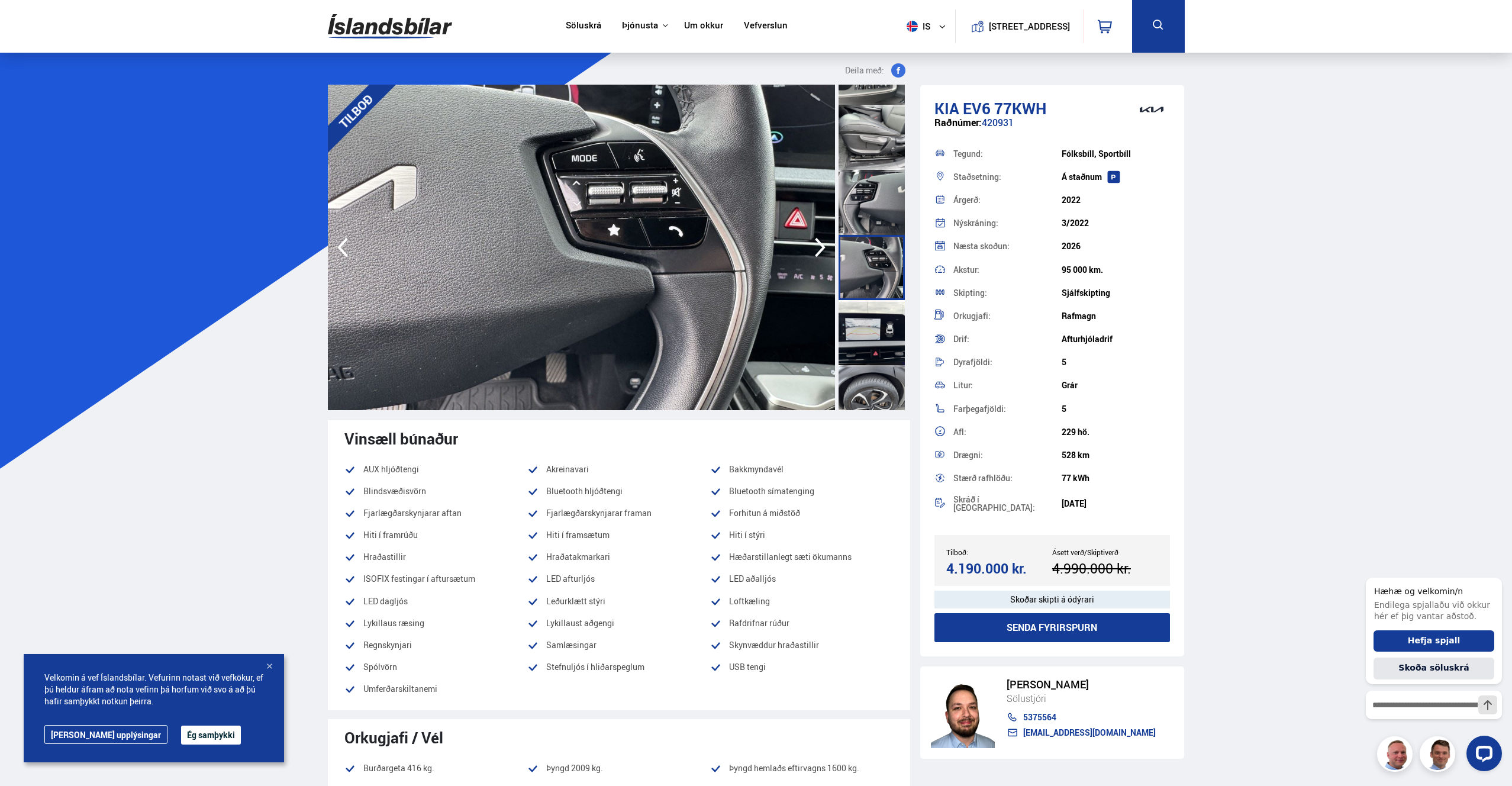
scroll to position [1420, 0]
click at [872, 340] on div at bounding box center [872, 324] width 67 height 65
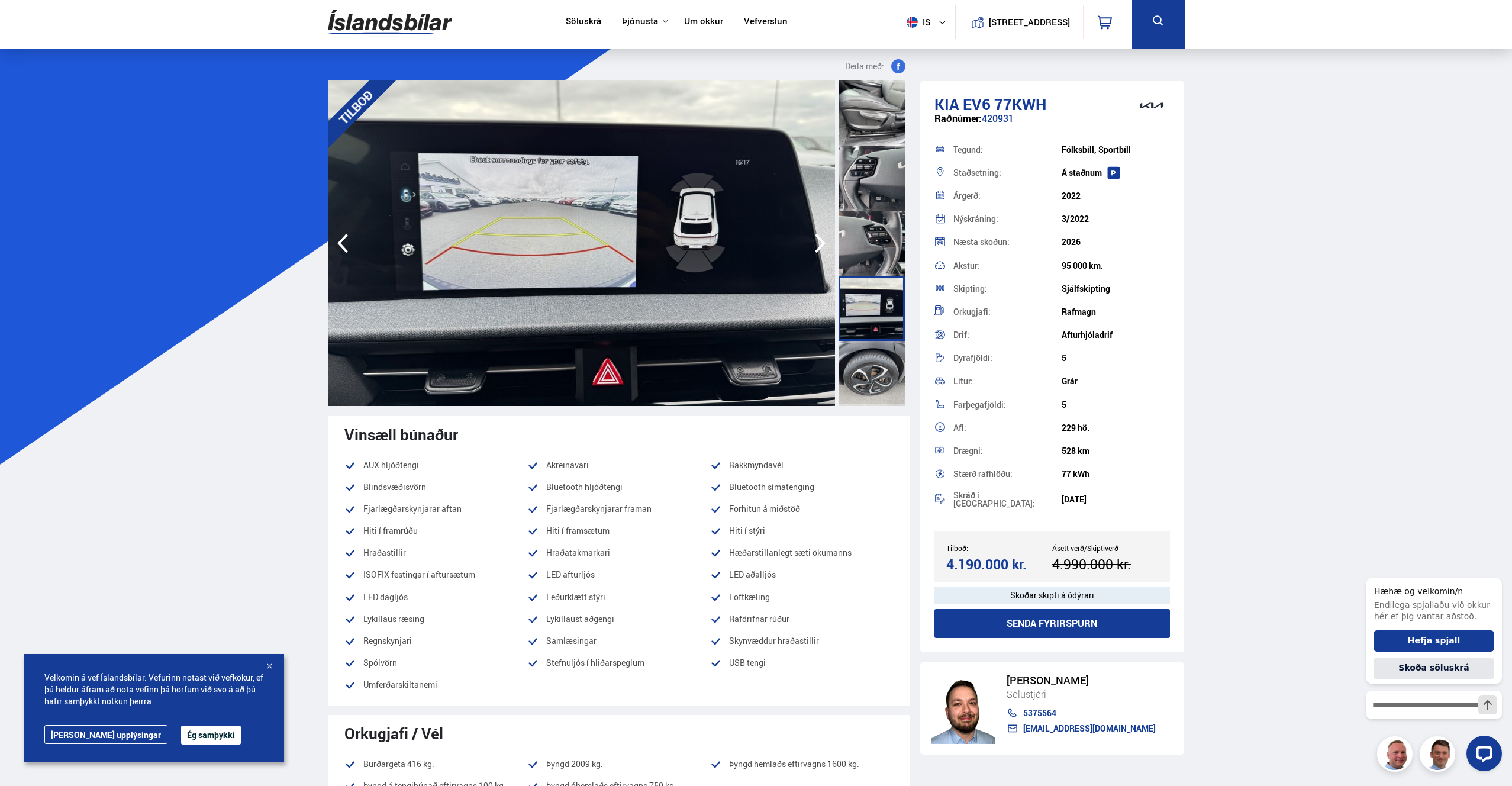
scroll to position [1430, 0]
click at [874, 365] on div at bounding box center [872, 375] width 67 height 65
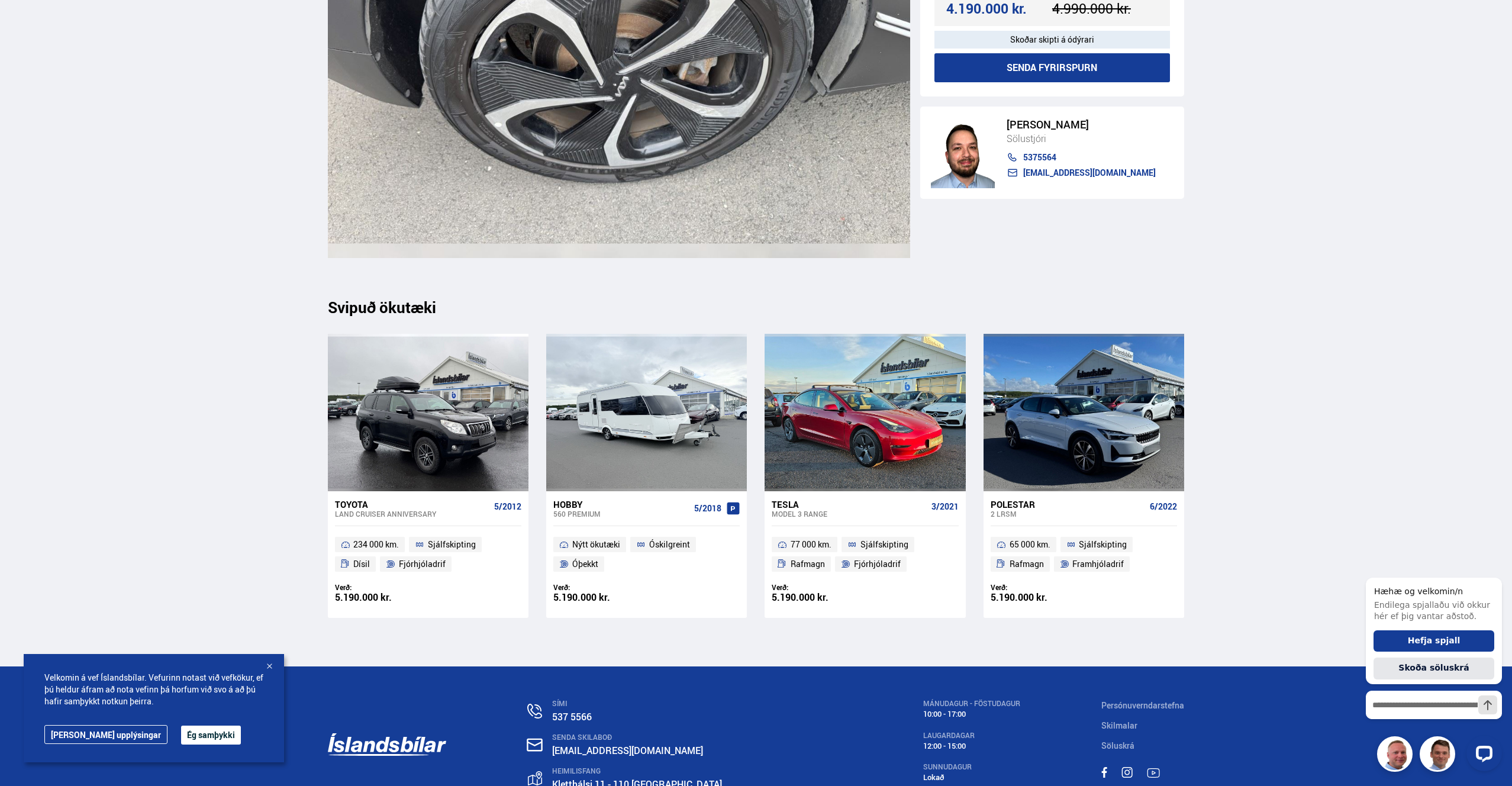
scroll to position [14301, 0]
